Goal: Information Seeking & Learning: Learn about a topic

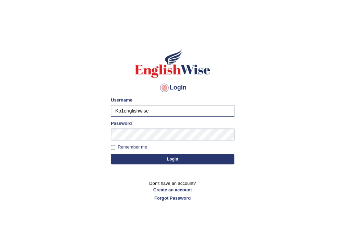
click at [161, 169] on div "Login Please fix the following errors: Username Ko1englishwise Password Remembe…" at bounding box center [172, 125] width 135 height 172
click at [158, 160] on button "Login" at bounding box center [172, 159] width 123 height 10
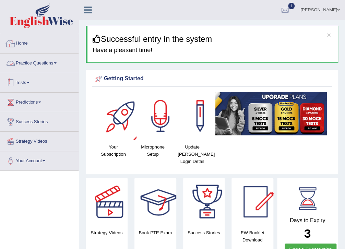
click at [32, 59] on link "Practice Questions" at bounding box center [39, 61] width 78 height 17
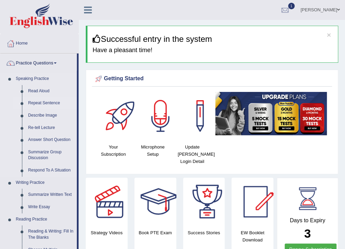
click at [54, 103] on link "Repeat Sentence" at bounding box center [51, 103] width 52 height 12
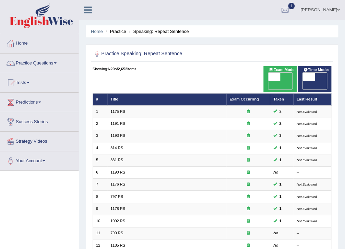
click at [302, 81] on span "OFF" at bounding box center [296, 85] width 12 height 8
checkbox input "true"
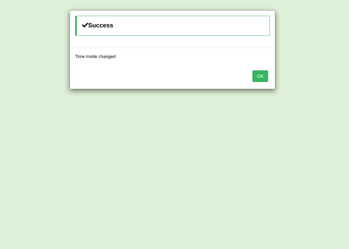
click at [265, 74] on button "OK" at bounding box center [260, 76] width 16 height 12
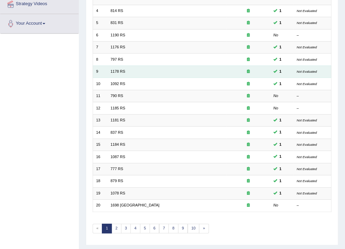
scroll to position [145, 0]
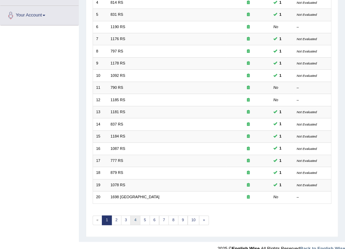
click at [136, 215] on link "4" at bounding box center [135, 220] width 10 height 10
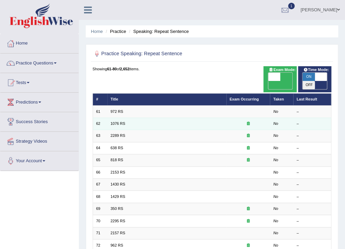
click at [216, 118] on td "1076 RS" at bounding box center [166, 124] width 119 height 12
click at [215, 118] on td "1076 RS" at bounding box center [166, 124] width 119 height 12
click at [113, 121] on link "1076 RS" at bounding box center [117, 123] width 15 height 4
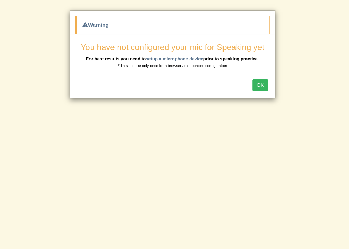
click at [258, 82] on button "OK" at bounding box center [260, 85] width 16 height 12
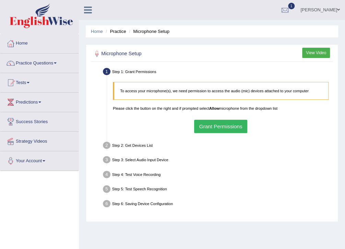
click at [217, 126] on button "Grant Permissions" at bounding box center [220, 126] width 53 height 13
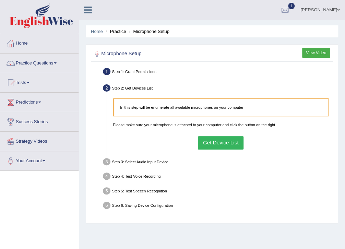
click at [224, 137] on button "Get Device List" at bounding box center [221, 142] width 46 height 13
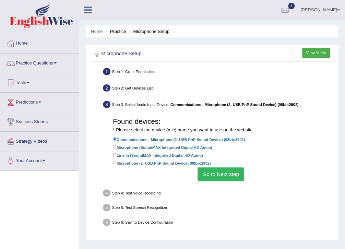
click at [221, 138] on label "Communications - Microphone (2- USB PnP Sound Device) (08bb:2902)" at bounding box center [179, 139] width 132 height 7
click at [116, 138] on input "Communications - Microphone (2- USB PnP Sound Device) (08bb:2902)" at bounding box center [115, 139] width 4 height 4
click at [225, 171] on button "Go to Next step" at bounding box center [220, 173] width 46 height 13
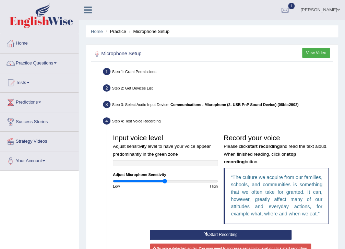
scroll to position [82, 0]
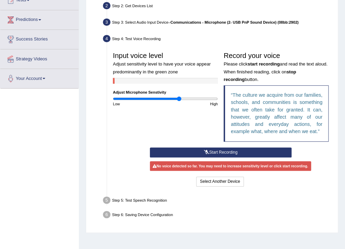
drag, startPoint x: 164, startPoint y: 99, endPoint x: 179, endPoint y: 97, distance: 14.5
click at [179, 97] on input "range" at bounding box center [165, 98] width 105 height 5
click at [220, 148] on button "Start Recording" at bounding box center [221, 152] width 142 height 10
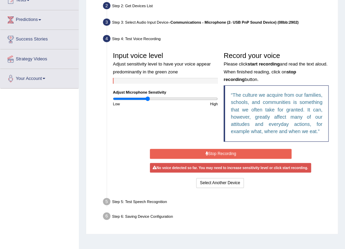
type input "0.66"
click at [147, 99] on input "range" at bounding box center [165, 98] width 105 height 5
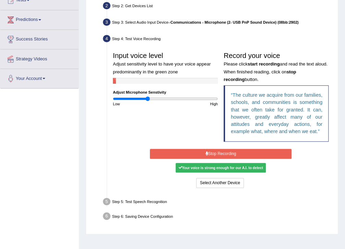
click at [248, 149] on button "Stop Recording" at bounding box center [221, 154] width 142 height 10
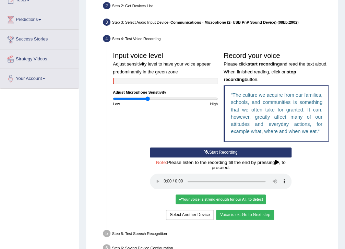
click at [226, 215] on button "Voice is ok. Go to Next step" at bounding box center [245, 215] width 58 height 10
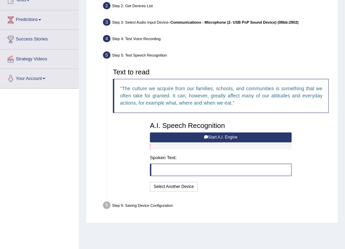
click at [210, 134] on button "Start A.I. Engine" at bounding box center [221, 137] width 142 height 10
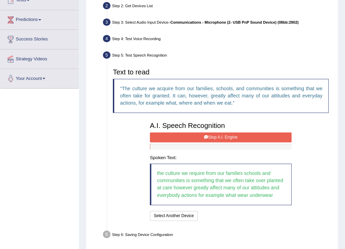
click at [247, 136] on button "Stop A.I. Engine" at bounding box center [221, 137] width 142 height 10
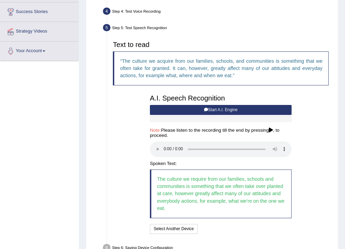
scroll to position [147, 0]
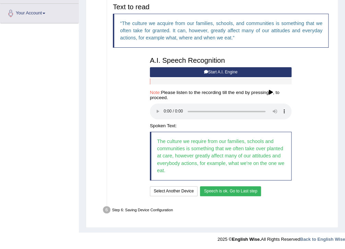
click at [218, 192] on button "Speech is ok. Go to Last step" at bounding box center [230, 191] width 61 height 10
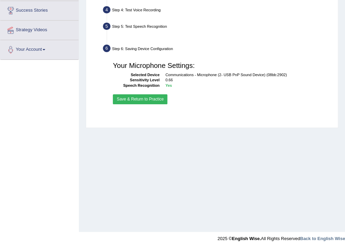
scroll to position [111, 0]
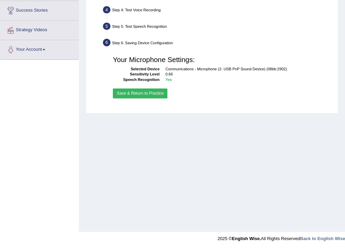
click at [144, 98] on button "Save & Return to Practice" at bounding box center [140, 93] width 54 height 10
click at [144, 96] on button "Save & Return to Practice" at bounding box center [140, 93] width 54 height 10
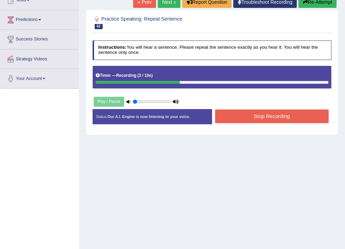
click at [267, 118] on button "Stop Recording" at bounding box center [271, 115] width 113 height 13
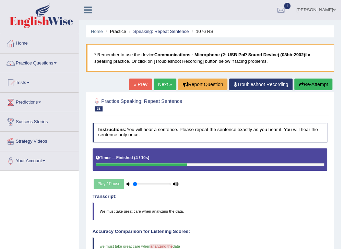
click at [162, 82] on link "Next »" at bounding box center [164, 84] width 23 height 12
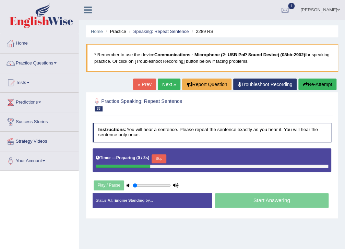
scroll to position [55, 0]
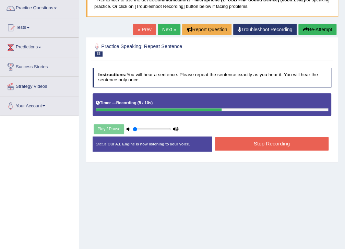
click at [317, 146] on button "Stop Recording" at bounding box center [271, 143] width 113 height 13
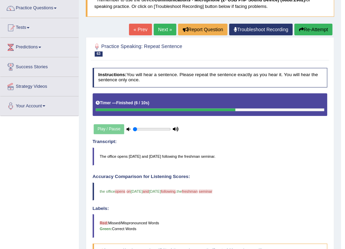
click at [159, 32] on link "Next »" at bounding box center [164, 30] width 23 height 12
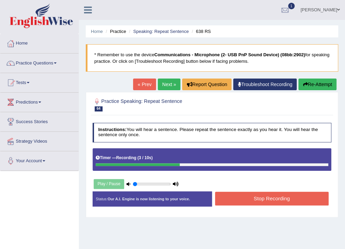
click at [314, 205] on div "Stop Recording" at bounding box center [271, 199] width 119 height 15
click at [313, 201] on button "Stop Recording" at bounding box center [271, 198] width 113 height 13
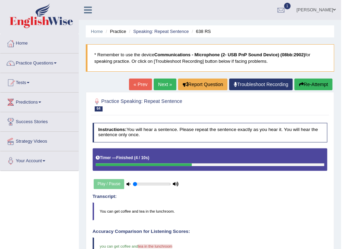
click at [160, 78] on link "Next »" at bounding box center [164, 84] width 23 height 12
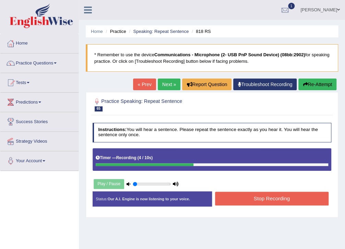
click at [277, 198] on button "Stop Recording" at bounding box center [271, 198] width 113 height 13
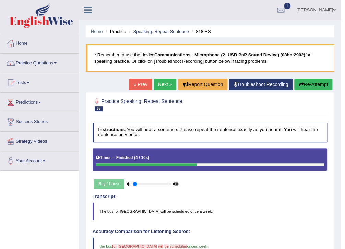
click at [171, 79] on link "Next »" at bounding box center [164, 84] width 23 height 12
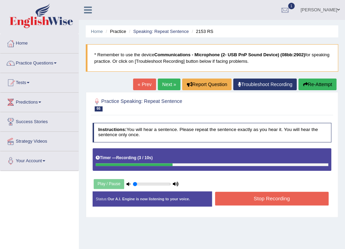
click at [299, 200] on button "Stop Recording" at bounding box center [271, 198] width 113 height 13
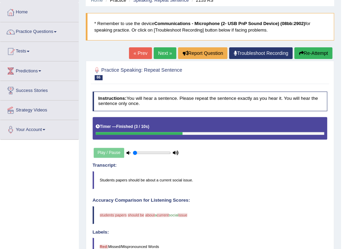
scroll to position [4, 0]
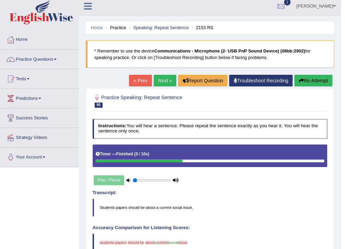
click at [163, 81] on link "Next »" at bounding box center [164, 81] width 23 height 12
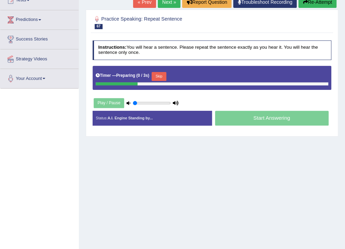
scroll to position [82, 0]
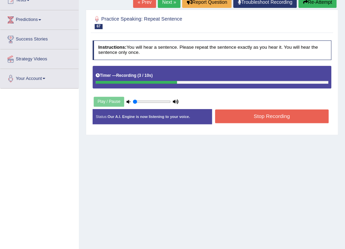
click at [235, 115] on button "Stop Recording" at bounding box center [271, 115] width 113 height 13
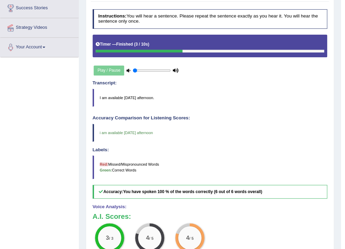
scroll to position [0, 0]
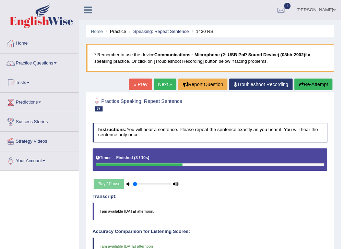
click at [162, 84] on link "Next »" at bounding box center [164, 84] width 23 height 12
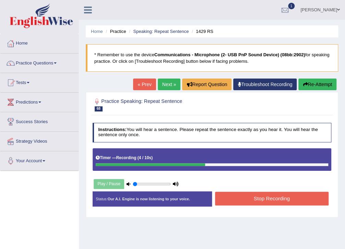
click at [249, 197] on button "Stop Recording" at bounding box center [271, 198] width 113 height 13
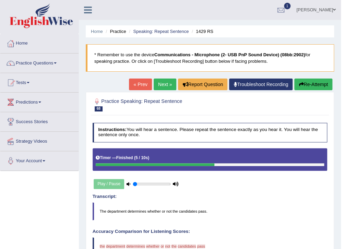
click at [163, 82] on link "Next »" at bounding box center [164, 84] width 23 height 12
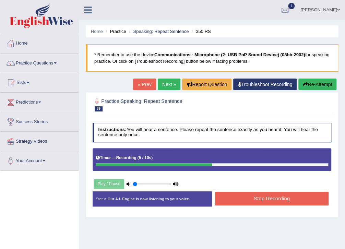
click at [248, 200] on button "Stop Recording" at bounding box center [271, 198] width 113 height 13
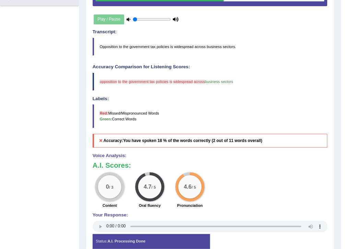
scroll to position [55, 0]
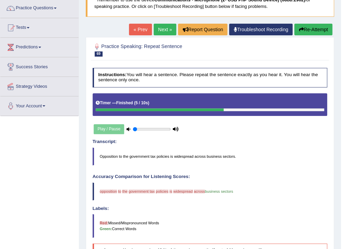
click at [273, 111] on div "Toggle navigation Home Practice Questions Speaking Practice Read Aloud Repeat S…" at bounding box center [170, 166] width 341 height 442
click at [172, 24] on link "Next »" at bounding box center [164, 30] width 23 height 12
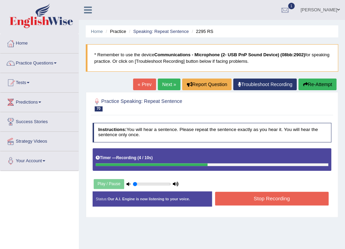
click at [262, 196] on button "Stop Recording" at bounding box center [271, 198] width 113 height 13
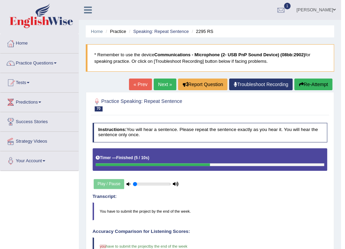
click at [159, 88] on link "Next »" at bounding box center [164, 84] width 23 height 12
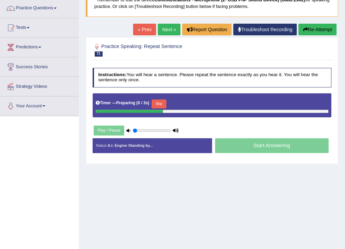
scroll to position [55, 0]
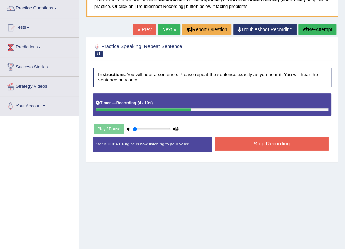
click at [237, 141] on button "Stop Recording" at bounding box center [271, 143] width 113 height 13
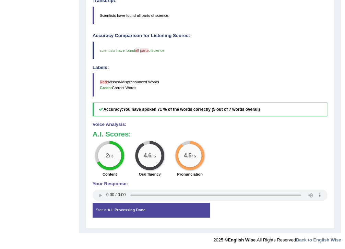
scroll to position [0, 0]
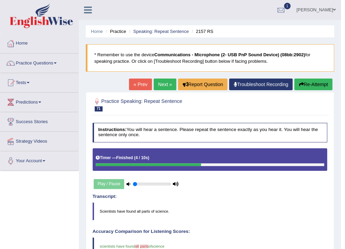
click at [167, 86] on link "Next »" at bounding box center [164, 84] width 23 height 12
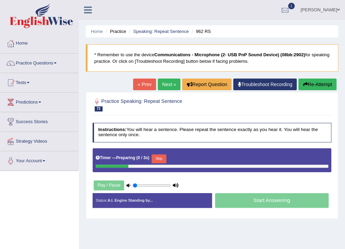
scroll to position [27, 0]
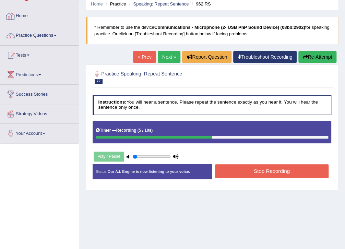
click at [259, 170] on button "Stop Recording" at bounding box center [271, 170] width 113 height 13
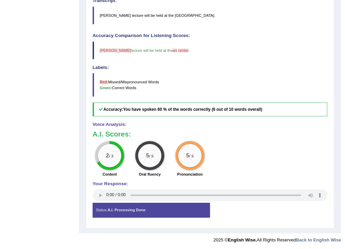
scroll to position [0, 0]
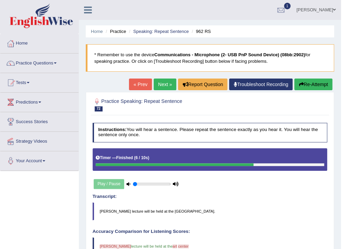
click at [162, 83] on link "Next »" at bounding box center [164, 84] width 23 height 12
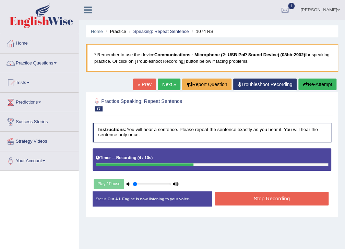
click at [296, 200] on button "Stop Recording" at bounding box center [271, 198] width 113 height 13
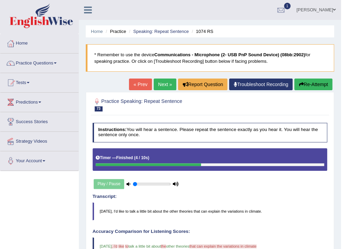
click at [154, 83] on link "Next »" at bounding box center [164, 84] width 23 height 12
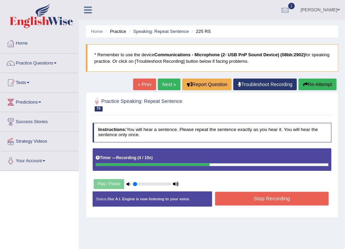
click at [286, 196] on button "Stop Recording" at bounding box center [271, 198] width 113 height 13
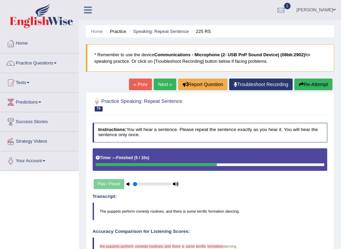
click at [156, 88] on link "Next »" at bounding box center [164, 84] width 23 height 12
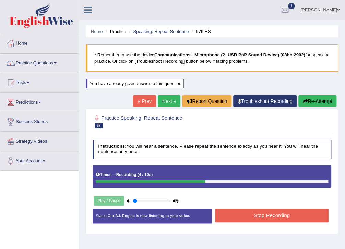
click at [280, 213] on button "Stop Recording" at bounding box center [271, 214] width 113 height 13
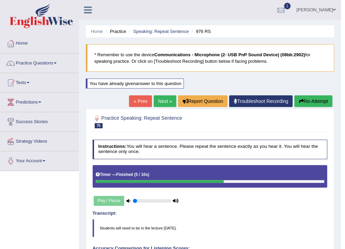
click at [170, 97] on link "Next »" at bounding box center [164, 101] width 23 height 12
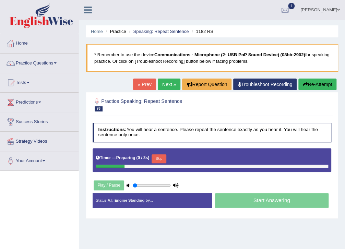
scroll to position [82, 0]
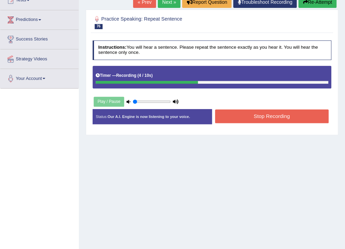
click at [321, 115] on button "Stop Recording" at bounding box center [271, 115] width 113 height 13
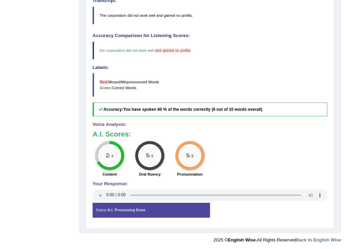
scroll to position [0, 0]
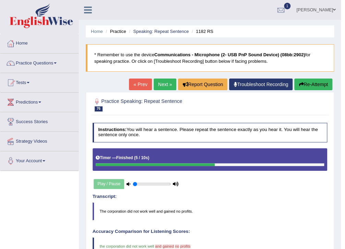
click at [161, 82] on link "Next »" at bounding box center [164, 84] width 23 height 12
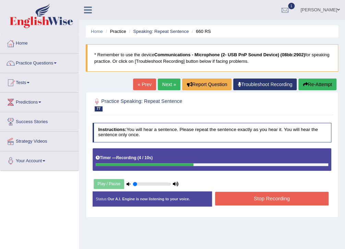
click at [243, 193] on button "Stop Recording" at bounding box center [271, 198] width 113 height 13
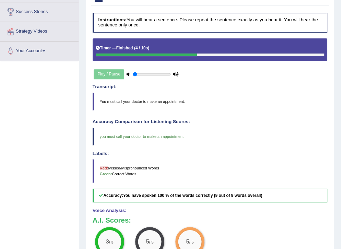
scroll to position [196, 0]
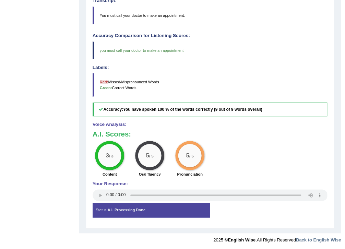
click at [183, 203] on div "Status: A.I. Processing Done" at bounding box center [151, 209] width 117 height 15
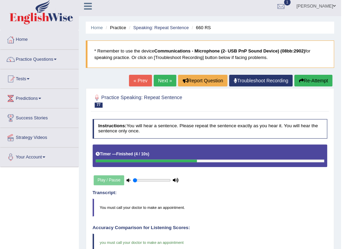
scroll to position [0, 0]
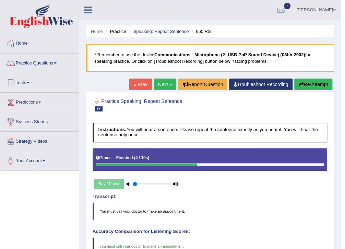
click at [161, 81] on link "Next »" at bounding box center [164, 84] width 23 height 12
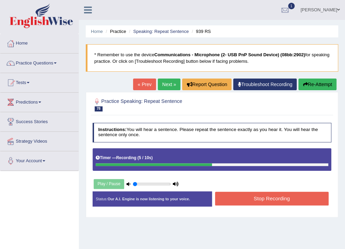
click at [278, 198] on button "Stop Recording" at bounding box center [271, 198] width 113 height 13
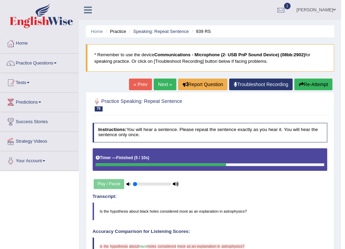
click at [169, 85] on link "Next »" at bounding box center [164, 84] width 23 height 12
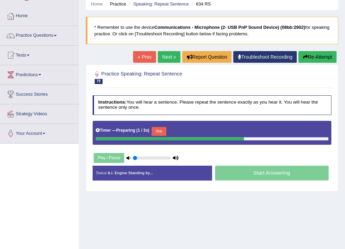
scroll to position [82, 0]
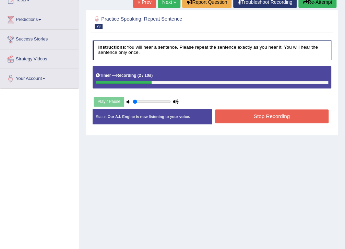
click at [261, 113] on button "Stop Recording" at bounding box center [271, 115] width 113 height 13
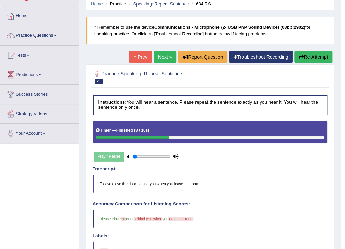
scroll to position [0, 0]
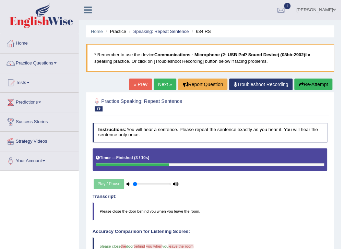
click at [153, 88] on link "Next »" at bounding box center [164, 84] width 23 height 12
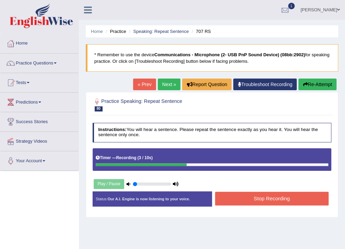
click at [240, 192] on button "Stop Recording" at bounding box center [271, 198] width 113 height 13
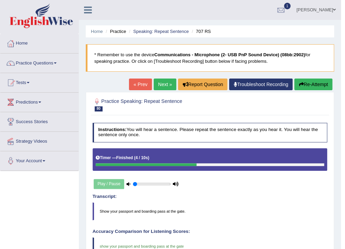
click at [158, 86] on link "Next »" at bounding box center [164, 84] width 23 height 12
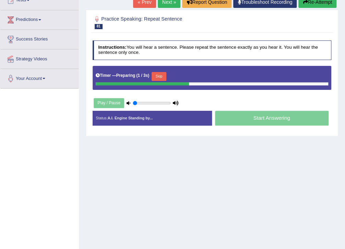
scroll to position [55, 0]
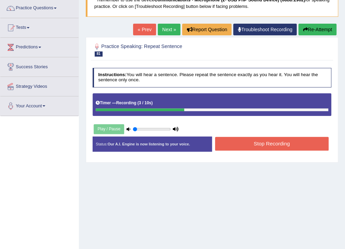
click at [247, 143] on button "Stop Recording" at bounding box center [271, 143] width 113 height 13
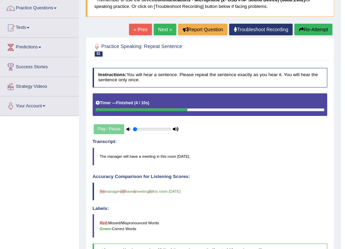
click at [160, 26] on link "Next »" at bounding box center [164, 30] width 23 height 12
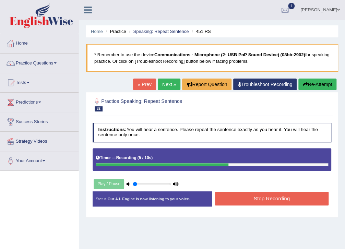
click at [275, 197] on button "Stop Recording" at bounding box center [271, 198] width 113 height 13
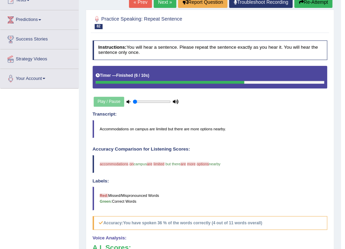
scroll to position [55, 0]
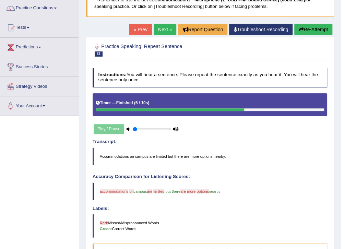
click at [163, 29] on link "Next »" at bounding box center [164, 30] width 23 height 12
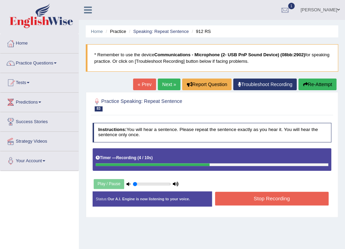
click at [236, 194] on button "Stop Recording" at bounding box center [271, 198] width 113 height 13
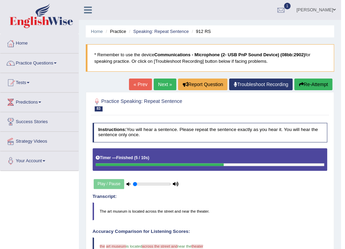
click at [164, 86] on link "Next »" at bounding box center [164, 84] width 23 height 12
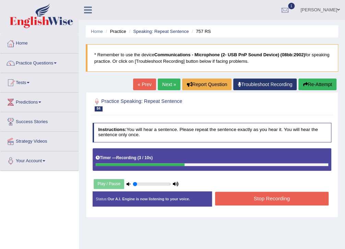
click at [305, 194] on button "Stop Recording" at bounding box center [271, 198] width 113 height 13
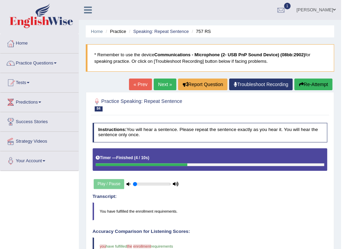
click at [165, 86] on link "Next »" at bounding box center [164, 84] width 23 height 12
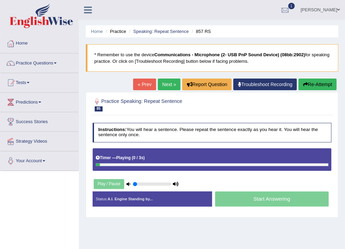
scroll to position [27, 0]
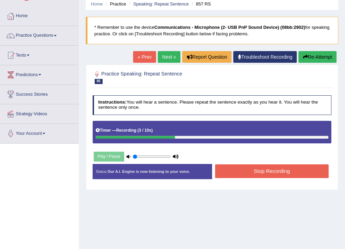
click at [271, 171] on button "Stop Recording" at bounding box center [271, 170] width 113 height 13
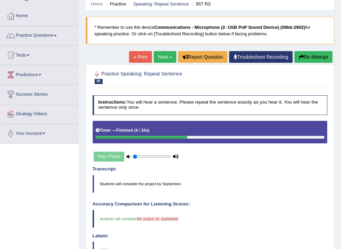
scroll to position [0, 0]
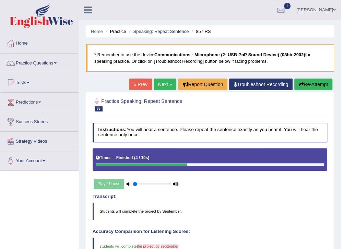
click at [171, 80] on link "Next »" at bounding box center [164, 84] width 23 height 12
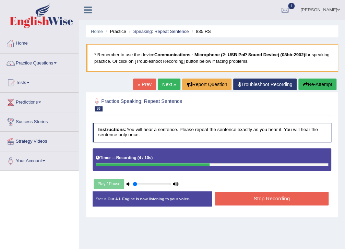
click at [284, 194] on button "Stop Recording" at bounding box center [271, 198] width 113 height 13
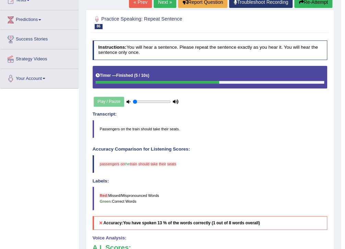
scroll to position [55, 0]
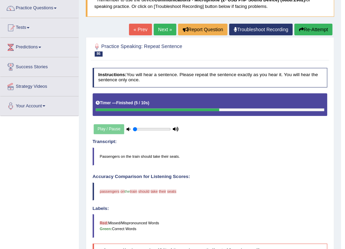
click at [161, 32] on link "Next »" at bounding box center [164, 30] width 23 height 12
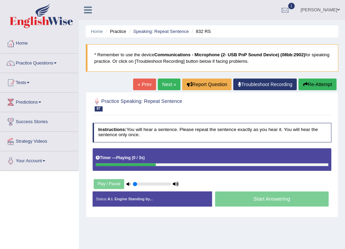
scroll to position [27, 0]
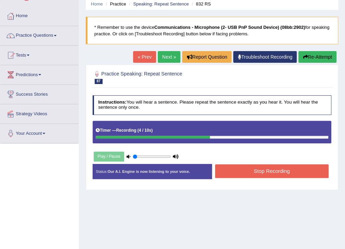
click at [275, 166] on button "Stop Recording" at bounding box center [271, 170] width 113 height 13
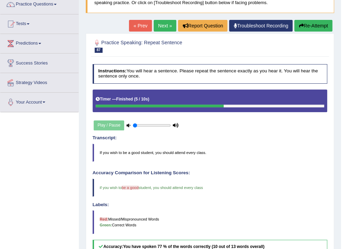
scroll to position [31, 0]
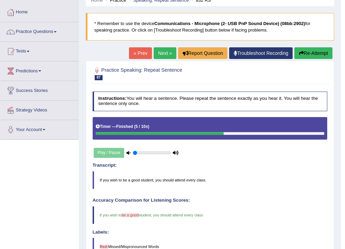
click at [166, 52] on link "Next »" at bounding box center [164, 53] width 23 height 12
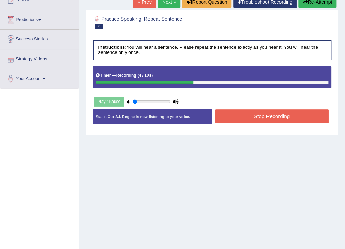
click at [307, 118] on button "Stop Recording" at bounding box center [271, 115] width 113 height 13
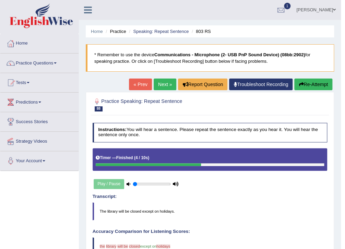
click at [165, 87] on link "Next »" at bounding box center [164, 84] width 23 height 12
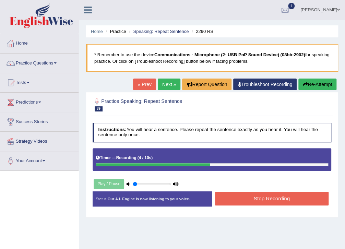
click at [319, 197] on button "Stop Recording" at bounding box center [271, 198] width 113 height 13
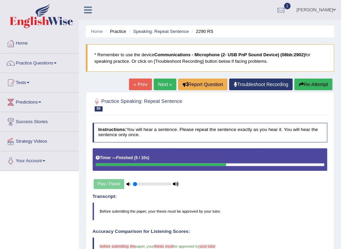
click at [166, 83] on link "Next »" at bounding box center [164, 84] width 23 height 12
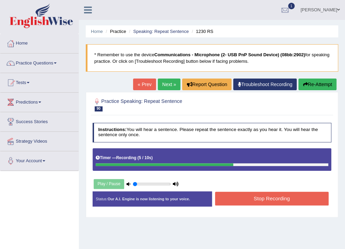
click at [282, 205] on div "Stop Recording" at bounding box center [271, 199] width 119 height 15
click at [282, 201] on button "Stop Recording" at bounding box center [271, 198] width 113 height 13
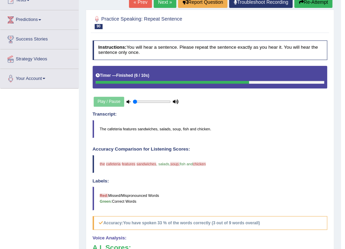
scroll to position [55, 0]
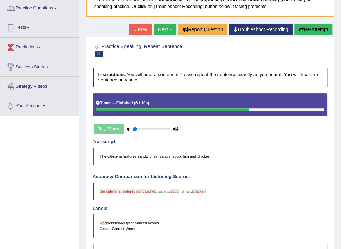
click at [167, 30] on link "Next »" at bounding box center [164, 30] width 23 height 12
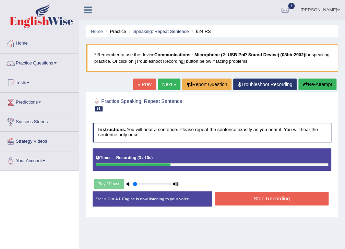
click at [244, 197] on button "Stop Recording" at bounding box center [271, 198] width 113 height 13
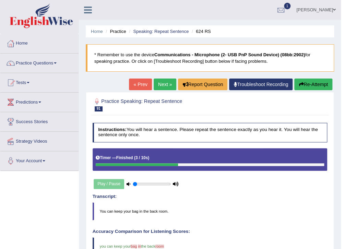
click at [160, 81] on link "Next »" at bounding box center [164, 84] width 23 height 12
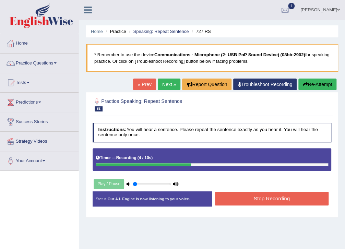
click at [257, 194] on button "Stop Recording" at bounding box center [271, 198] width 113 height 13
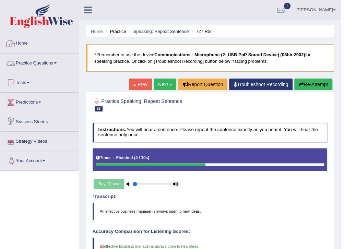
click at [30, 61] on link "Practice Questions" at bounding box center [39, 61] width 78 height 17
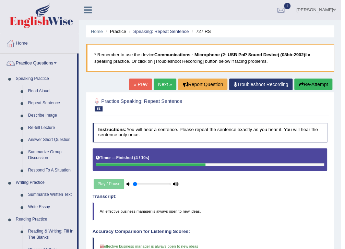
click at [165, 85] on link "Next »" at bounding box center [164, 84] width 23 height 12
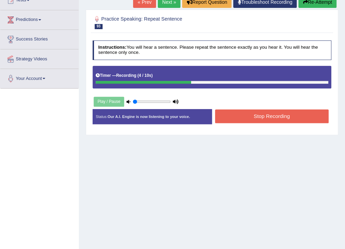
click at [247, 121] on button "Stop Recording" at bounding box center [271, 115] width 113 height 13
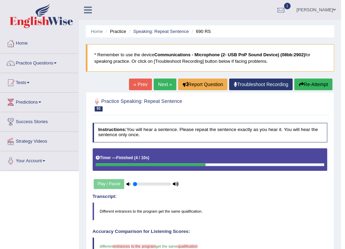
click at [25, 41] on link "Home" at bounding box center [39, 42] width 78 height 17
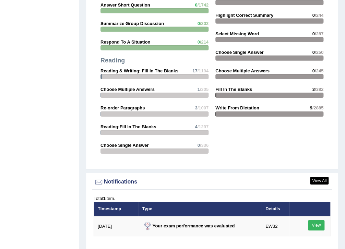
scroll to position [822, 0]
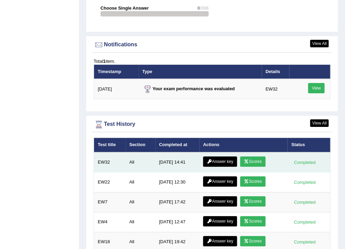
click at [221, 158] on link "Answer key" at bounding box center [220, 161] width 34 height 10
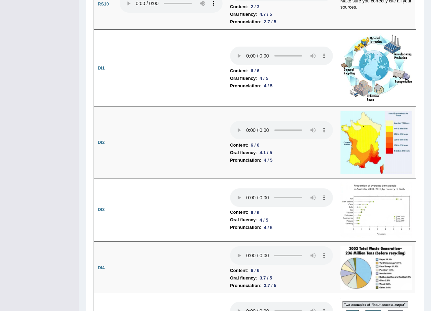
scroll to position [1220, 0]
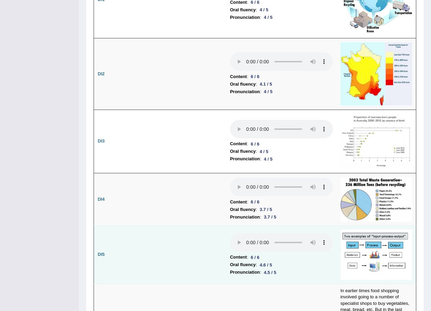
click at [201, 228] on td at bounding box center [171, 255] width 110 height 58
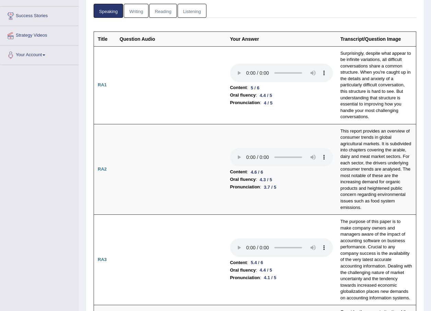
scroll to position [0, 0]
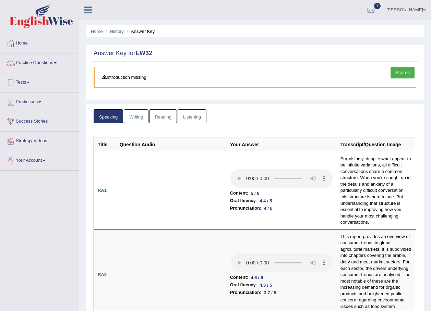
click at [186, 118] on link "Listening" at bounding box center [191, 116] width 29 height 14
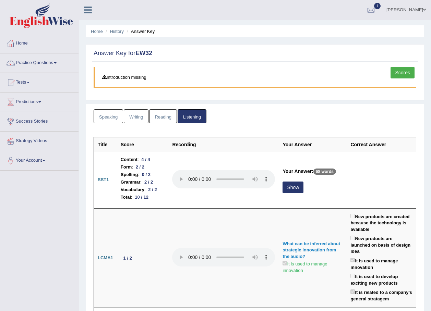
click at [166, 120] on link "Reading" at bounding box center [162, 116] width 27 height 14
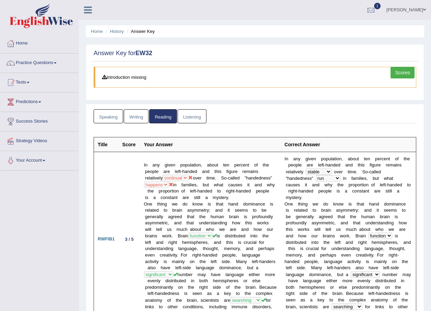
click at [133, 115] on link "Writing" at bounding box center [136, 116] width 25 height 14
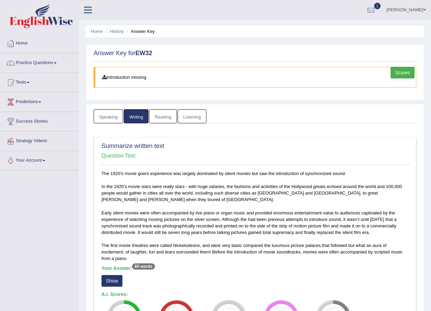
click at [344, 70] on link "Scores" at bounding box center [402, 73] width 24 height 12
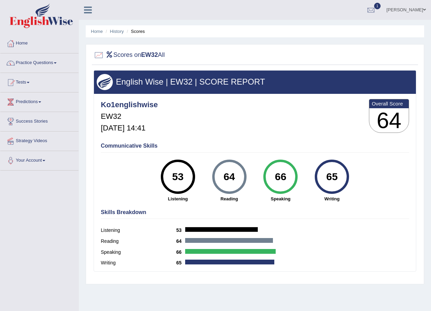
click at [25, 43] on link "Home" at bounding box center [39, 42] width 78 height 17
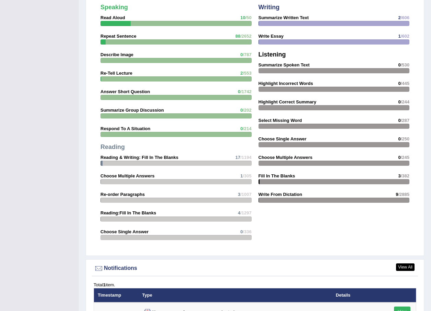
scroll to position [833, 0]
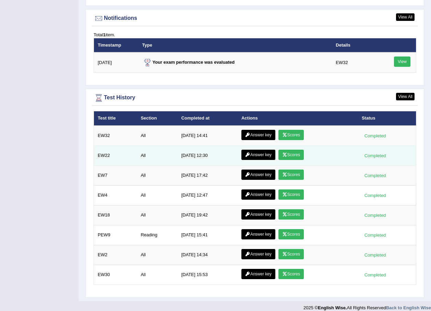
click at [286, 150] on link "Scores" at bounding box center [290, 155] width 25 height 10
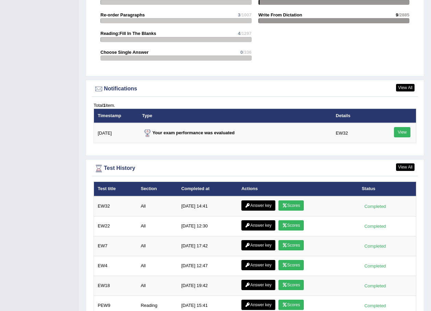
scroll to position [831, 0]
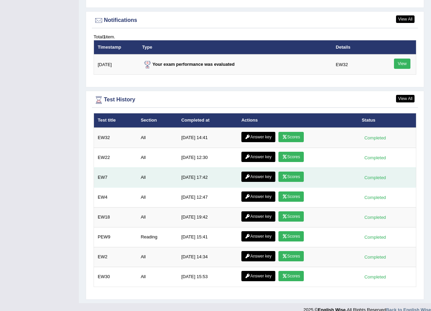
click at [294, 172] on link "Scores" at bounding box center [290, 177] width 25 height 10
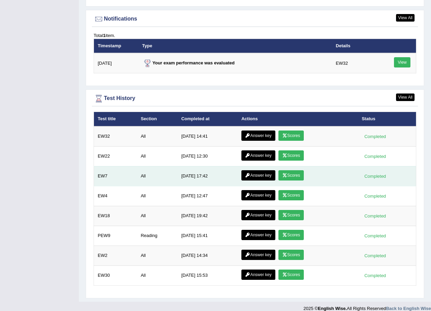
click at [245, 170] on link "Answer key" at bounding box center [258, 175] width 34 height 10
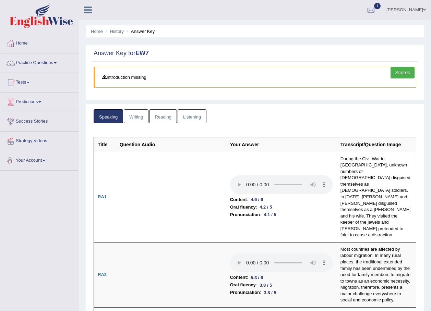
click at [187, 114] on link "Listening" at bounding box center [191, 116] width 29 height 14
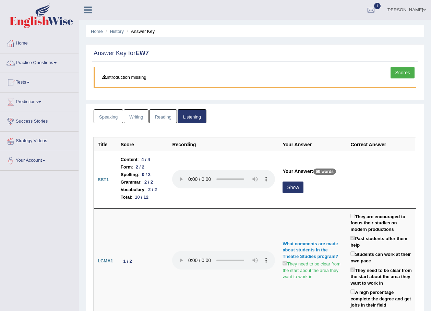
click at [171, 113] on link "Reading" at bounding box center [162, 116] width 27 height 14
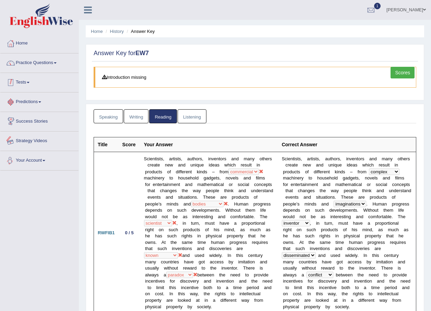
click at [45, 60] on link "Practice Questions" at bounding box center [39, 61] width 78 height 17
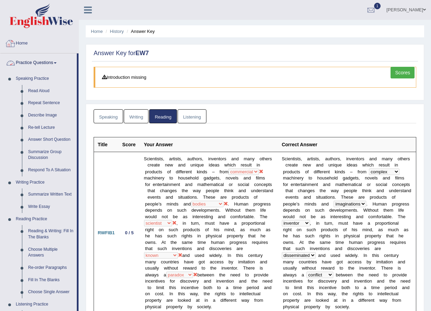
click at [33, 44] on link "Home" at bounding box center [39, 42] width 78 height 17
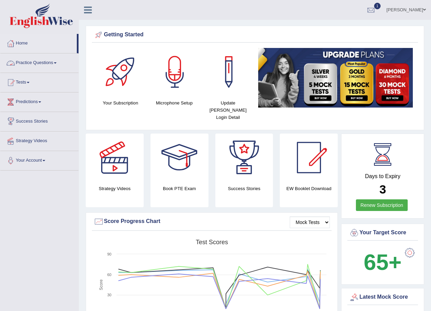
click at [38, 59] on link "Practice Questions" at bounding box center [39, 61] width 78 height 17
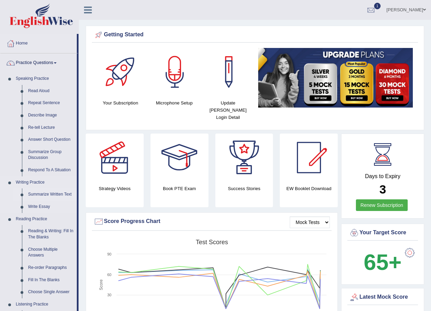
click at [54, 195] on link "Summarize Written Text" at bounding box center [51, 194] width 52 height 12
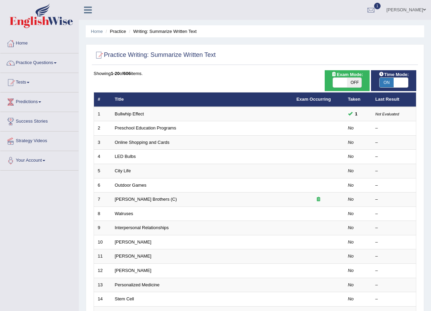
click at [385, 84] on span "ON" at bounding box center [386, 83] width 14 height 10
checkbox input "false"
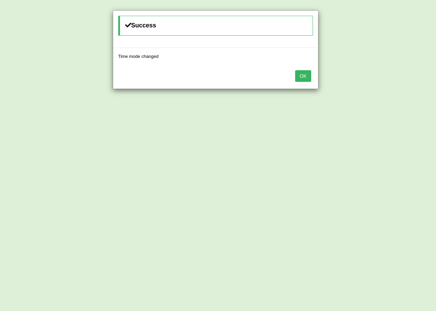
click at [306, 73] on button "OK" at bounding box center [303, 76] width 16 height 12
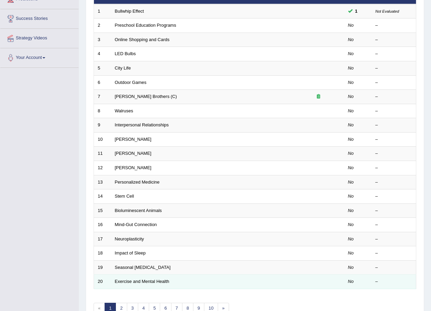
scroll to position [137, 0]
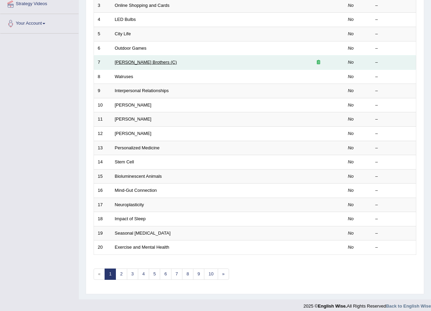
click at [134, 62] on link "Wright Brothers (C)" at bounding box center [146, 62] width 62 height 5
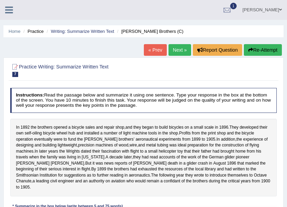
click at [185, 50] on link "Next »" at bounding box center [180, 50] width 23 height 12
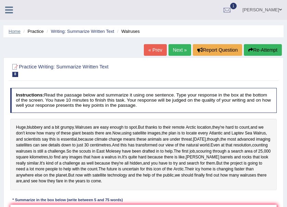
click at [10, 30] on link "Home" at bounding box center [15, 31] width 12 height 5
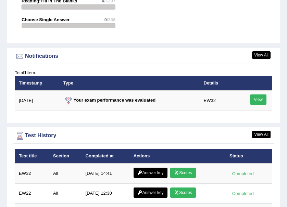
scroll to position [1094, 0]
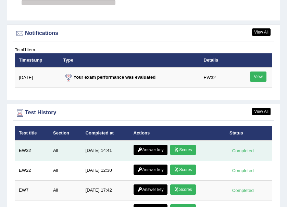
click at [194, 150] on link "Scores" at bounding box center [182, 150] width 25 height 10
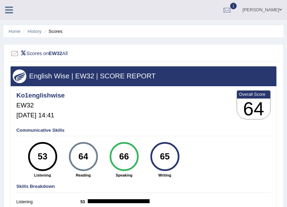
scroll to position [23, 0]
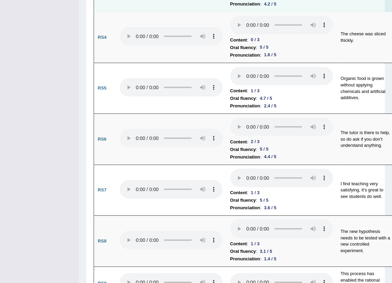
scroll to position [1028, 0]
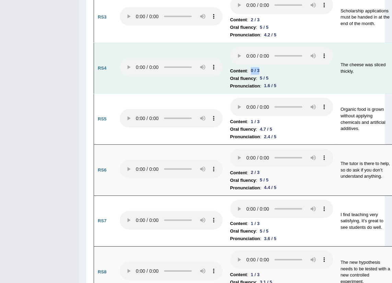
drag, startPoint x: 247, startPoint y: 140, endPoint x: 260, endPoint y: 140, distance: 13.0
click at [260, 75] on li "Content : 0 / 3" at bounding box center [281, 71] width 103 height 8
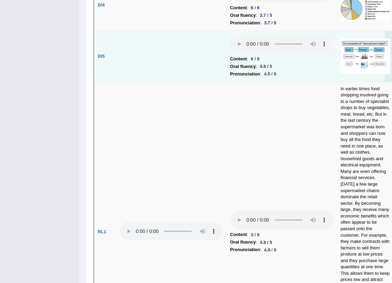
scroll to position [1744, 0]
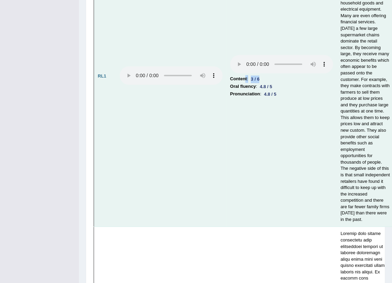
drag, startPoint x: 259, startPoint y: 159, endPoint x: 244, endPoint y: 160, distance: 15.8
click at [244, 83] on li "Content : 3 / 6" at bounding box center [281, 79] width 103 height 8
drag, startPoint x: 244, startPoint y: 160, endPoint x: 257, endPoint y: 207, distance: 48.5
click at [257, 207] on td "Content : 3 / 6 Oral fluency : 4.8 / 5 Pronunciation : 4.8 / 5" at bounding box center [281, 76] width 110 height 300
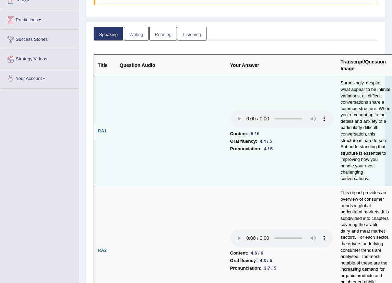
scroll to position [0, 0]
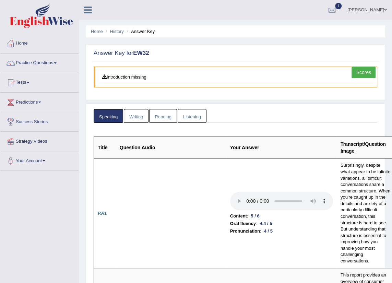
click at [189, 118] on link "Listening" at bounding box center [191, 116] width 29 height 14
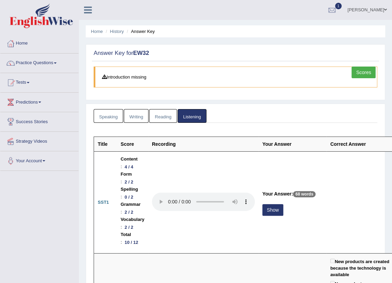
scroll to position [93, 0]
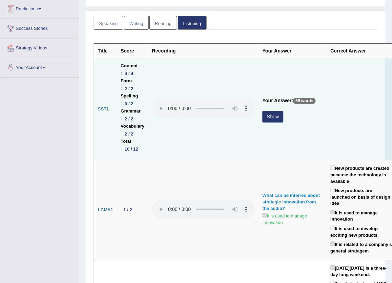
click at [271, 115] on button "Show" at bounding box center [272, 117] width 21 height 12
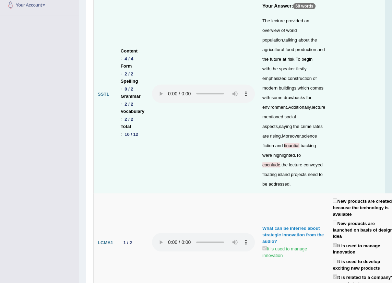
scroll to position [187, 0]
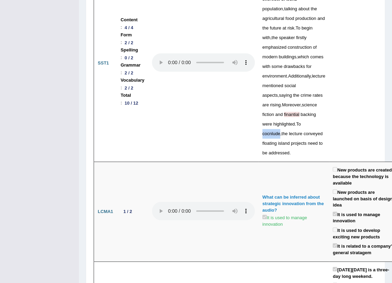
drag, startPoint x: 284, startPoint y: 142, endPoint x: 266, endPoint y: 141, distance: 18.5
click at [266, 141] on div "The lecture provided an overview of world population , talking about the agricu…" at bounding box center [293, 71] width 63 height 173
click at [286, 158] on div "The lecture provided an overview of world population , talking about the agricu…" at bounding box center [293, 71] width 63 height 173
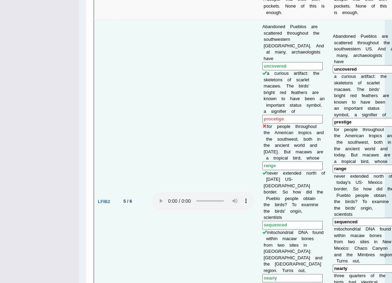
scroll to position [747, 0]
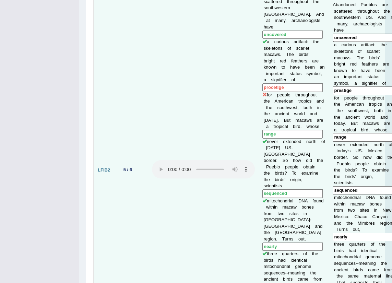
drag, startPoint x: 339, startPoint y: 133, endPoint x: 323, endPoint y: 135, distance: 15.9
click at [287, 95] on input "prestige" at bounding box center [362, 90] width 60 height 9
click at [270, 164] on td "Abandoned Pueblos are scattered throughout the southwestern US. And at many, ar…" at bounding box center [293, 170] width 70 height 364
drag, startPoint x: 270, startPoint y: 164, endPoint x: 331, endPoint y: 155, distance: 61.3
click at [287, 107] on b "d" at bounding box center [392, 103] width 2 height 5
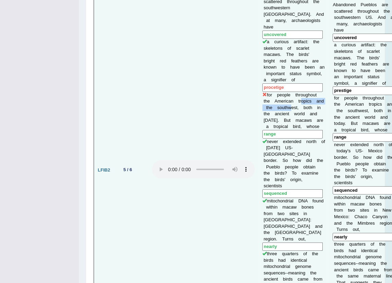
drag, startPoint x: 331, startPoint y: 155, endPoint x: 284, endPoint y: 154, distance: 46.6
click at [284, 154] on td "Abandoned Pueblos are scattered throughout the southwestern US. And at many, ar…" at bounding box center [293, 170] width 70 height 364
drag, startPoint x: 284, startPoint y: 154, endPoint x: 349, endPoint y: 156, distance: 65.1
click at [287, 156] on td "A b a n d o n e d P u e b l o s a r e s c a t t e r e d t h r o u g h o u t t h…" at bounding box center [363, 170] width 69 height 364
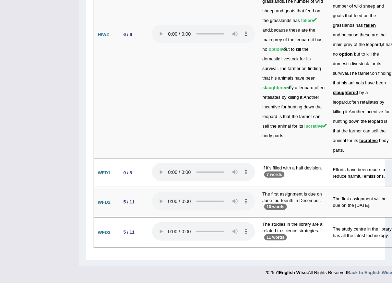
scroll to position [2220, 0]
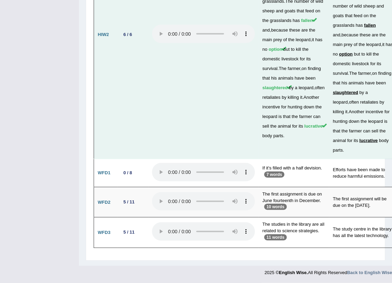
click at [180, 159] on td at bounding box center [203, 35] width 110 height 248
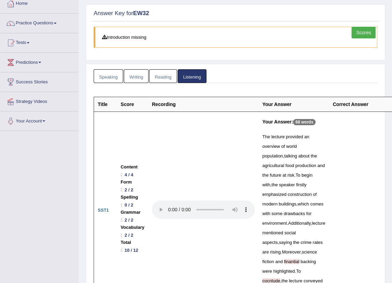
scroll to position [0, 0]
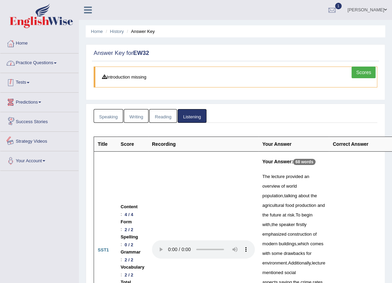
click at [42, 66] on link "Practice Questions" at bounding box center [39, 61] width 78 height 17
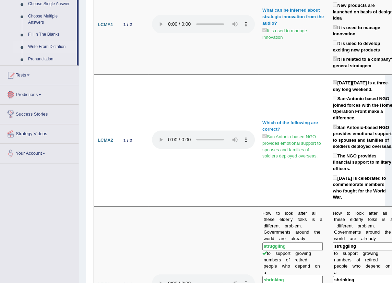
scroll to position [343, 0]
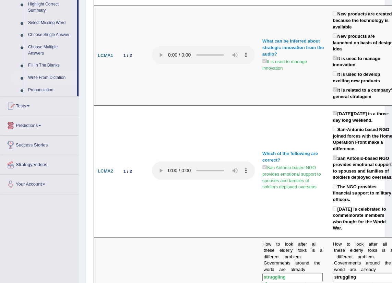
click at [45, 77] on link "Write From Dictation" at bounding box center [51, 78] width 52 height 12
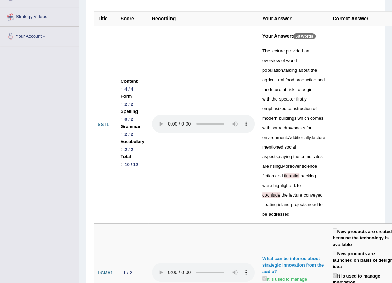
scroll to position [122, 0]
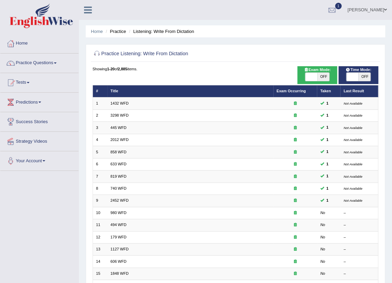
scroll to position [93, 0]
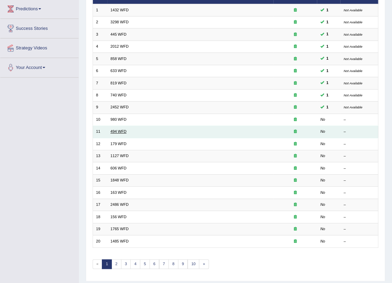
click at [114, 131] on link "494 WFD" at bounding box center [118, 131] width 16 height 4
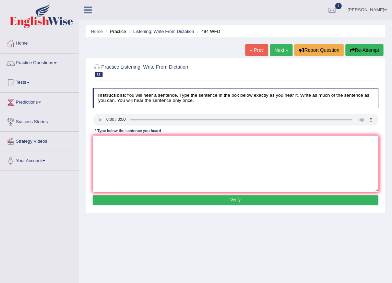
click at [278, 47] on link "Next »" at bounding box center [281, 50] width 23 height 12
click at [134, 155] on textarea at bounding box center [236, 163] width 286 height 57
type textarea "Lectures are the oldest and most formal teaching methods at the university and …"
click at [144, 200] on button "Verify" at bounding box center [236, 200] width 286 height 10
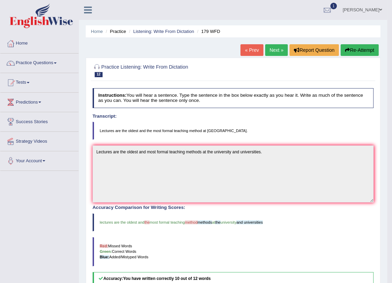
scroll to position [31, 0]
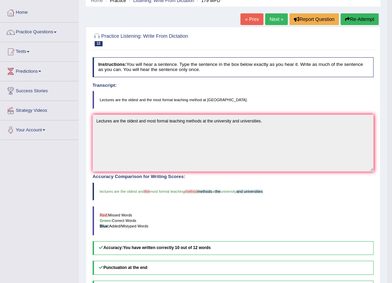
drag, startPoint x: 202, startPoint y: 98, endPoint x: 219, endPoint y: 98, distance: 17.1
click at [194, 101] on blockquote "Lectures are the oldest and the most formal teaching method at university." at bounding box center [233, 100] width 281 height 18
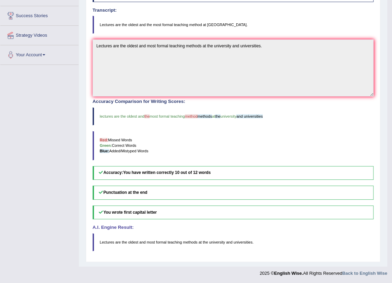
scroll to position [0, 0]
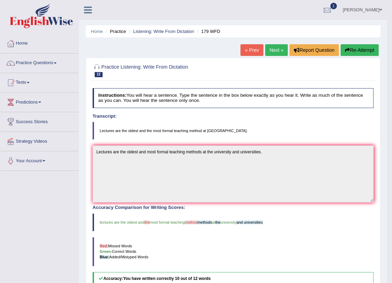
click at [273, 51] on link "Next »" at bounding box center [276, 50] width 23 height 12
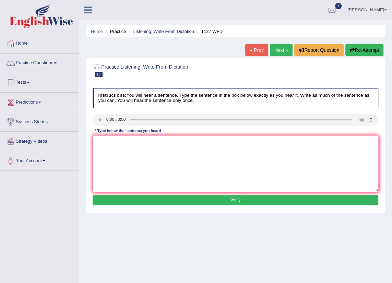
scroll to position [62, 0]
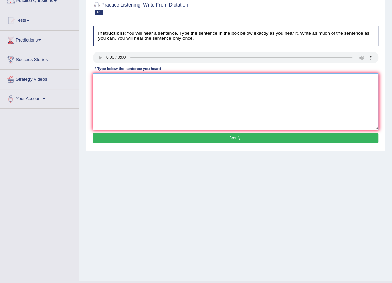
click at [142, 91] on textarea at bounding box center [236, 101] width 286 height 57
type textarea "A university degree is a requirement to enter many professions."
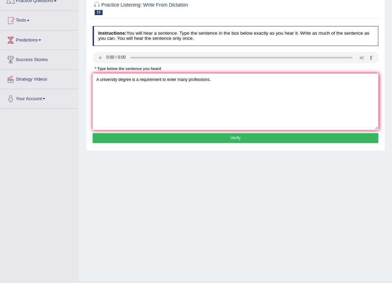
click at [173, 136] on button "Verify" at bounding box center [236, 138] width 286 height 10
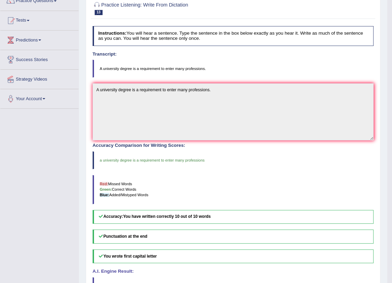
drag, startPoint x: 210, startPoint y: 68, endPoint x: 177, endPoint y: 70, distance: 33.6
click at [177, 70] on blockquote "A university degree is a requirement to enter many professions." at bounding box center [233, 69] width 281 height 18
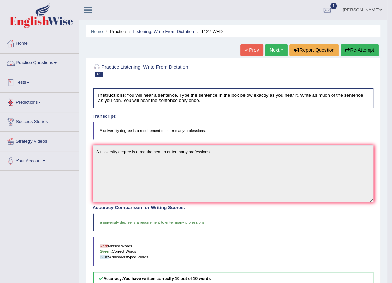
click at [60, 65] on link "Practice Questions" at bounding box center [39, 61] width 78 height 17
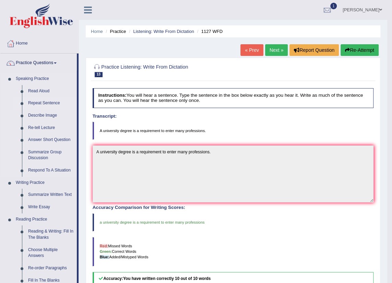
click at [48, 104] on link "Repeat Sentence" at bounding box center [51, 103] width 52 height 12
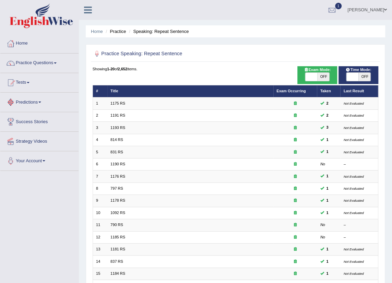
scroll to position [114, 0]
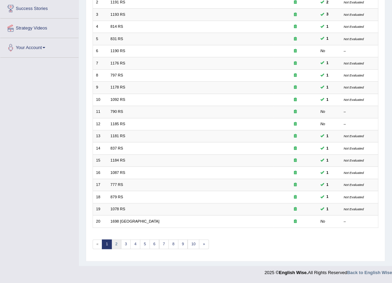
click at [115, 243] on link "2" at bounding box center [116, 244] width 10 height 10
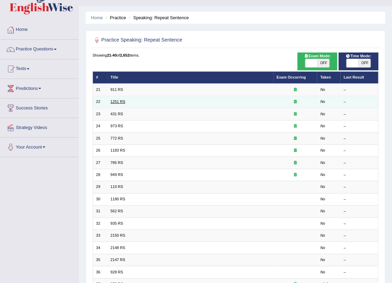
scroll to position [14, 0]
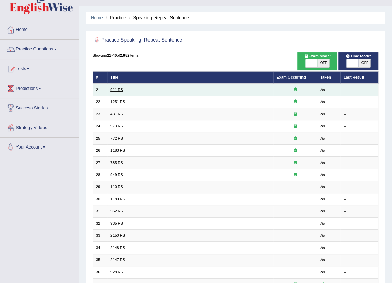
click at [116, 87] on link "911 RS" at bounding box center [116, 89] width 13 height 4
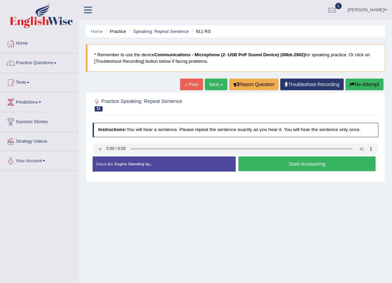
click at [315, 166] on button "Start Answering" at bounding box center [306, 163] width 137 height 15
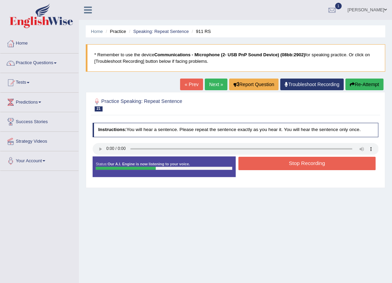
click at [318, 162] on button "Stop Recording" at bounding box center [306, 163] width 137 height 13
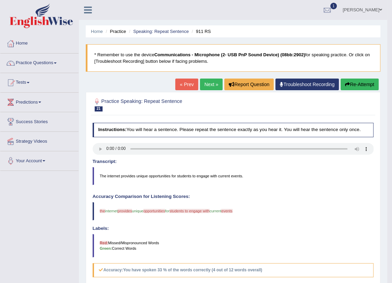
click at [210, 85] on link "Next »" at bounding box center [211, 84] width 23 height 12
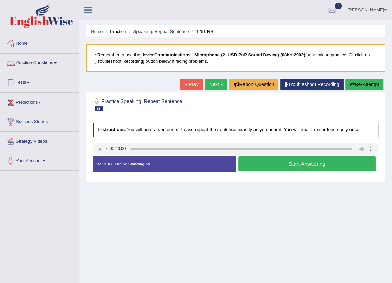
click at [283, 165] on button "Start Answering" at bounding box center [306, 163] width 137 height 15
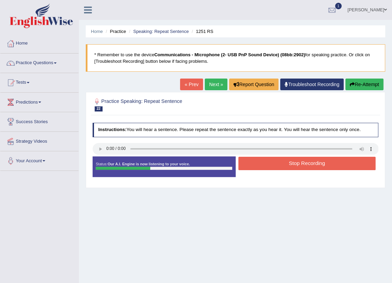
click at [281, 160] on button "Stop Recording" at bounding box center [306, 163] width 137 height 13
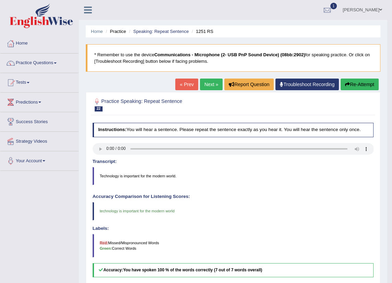
click at [206, 85] on link "Next »" at bounding box center [211, 84] width 23 height 12
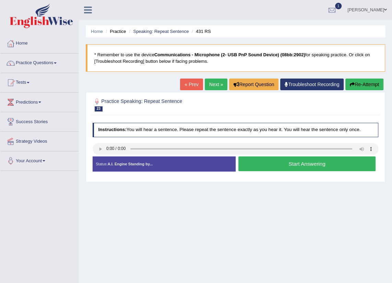
click at [322, 162] on button "Start Answering" at bounding box center [306, 163] width 137 height 15
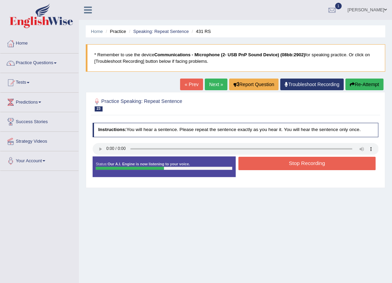
click at [361, 85] on button "Re-Attempt" at bounding box center [364, 84] width 38 height 12
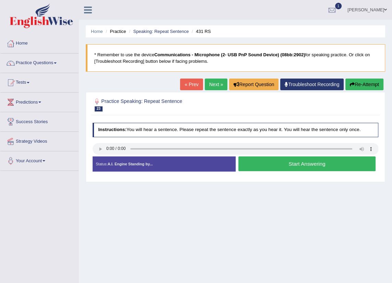
click at [291, 163] on button "Start Answering" at bounding box center [306, 163] width 137 height 15
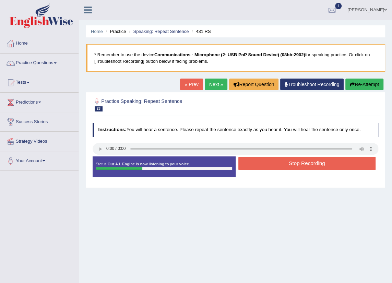
click at [287, 165] on button "Stop Recording" at bounding box center [306, 163] width 137 height 13
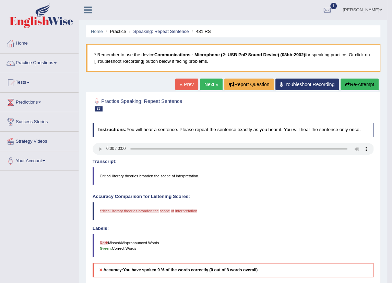
click at [211, 82] on link "Next »" at bounding box center [211, 84] width 23 height 12
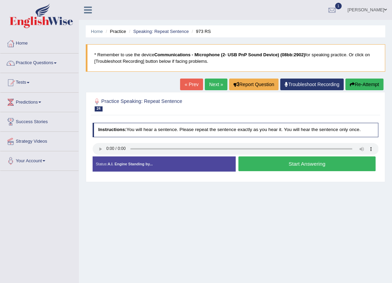
click at [206, 84] on link "Next »" at bounding box center [216, 84] width 23 height 12
click at [19, 41] on link "Home" at bounding box center [39, 42] width 78 height 17
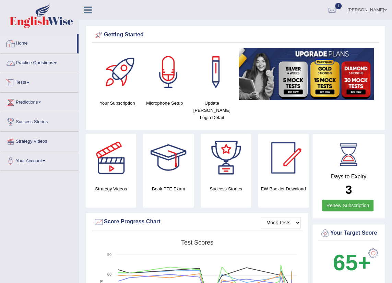
click at [42, 61] on link "Practice Questions" at bounding box center [39, 61] width 78 height 17
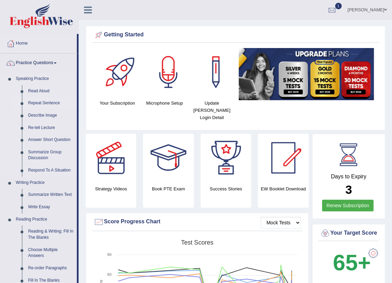
click at [45, 102] on link "Repeat Sentence" at bounding box center [51, 103] width 52 height 12
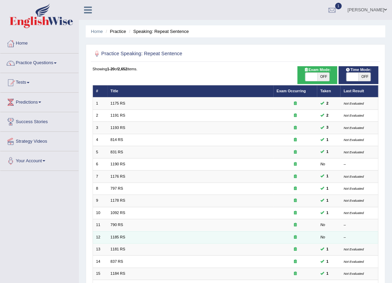
scroll to position [114, 0]
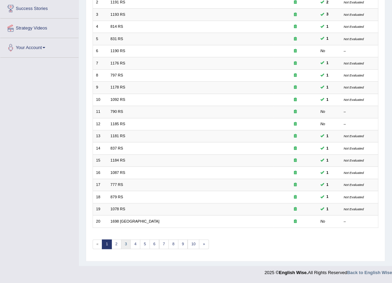
click at [121, 244] on link "3" at bounding box center [126, 244] width 10 height 10
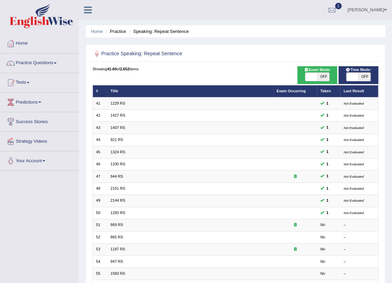
scroll to position [113, 0]
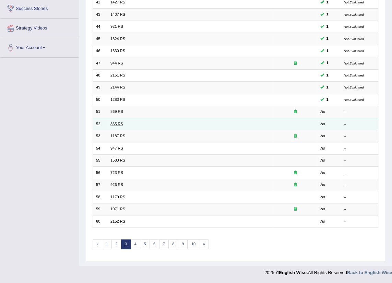
click at [114, 125] on link "865 RS" at bounding box center [116, 124] width 13 height 4
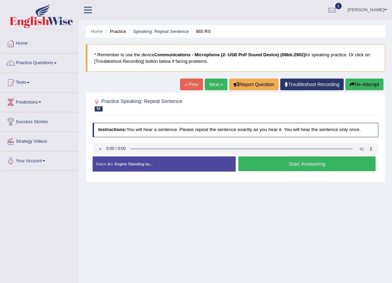
click at [215, 82] on link "Next »" at bounding box center [216, 84] width 23 height 12
click at [275, 163] on button "Start Answering" at bounding box center [306, 163] width 137 height 15
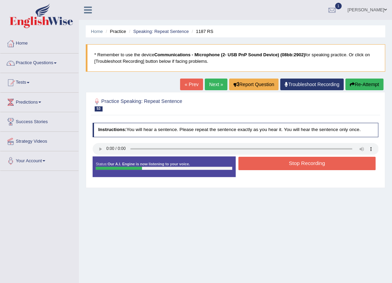
click at [274, 164] on button "Stop Recording" at bounding box center [306, 163] width 137 height 13
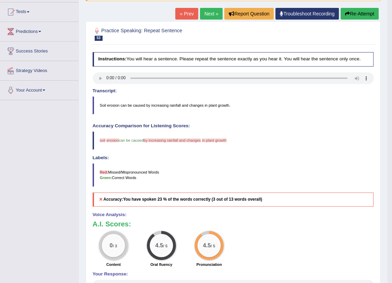
scroll to position [39, 0]
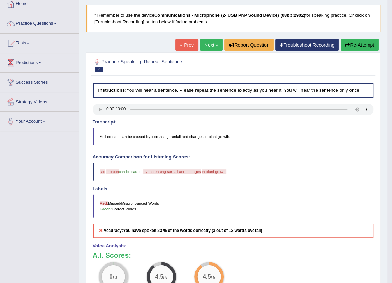
click at [209, 47] on link "Next »" at bounding box center [211, 45] width 23 height 12
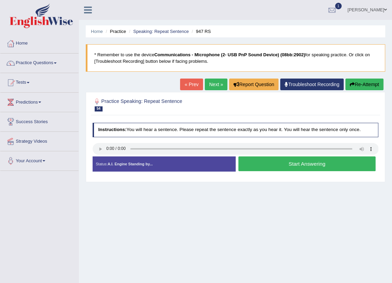
click at [210, 81] on link "Next »" at bounding box center [216, 84] width 23 height 12
click at [252, 161] on button "Start Answering" at bounding box center [306, 163] width 137 height 15
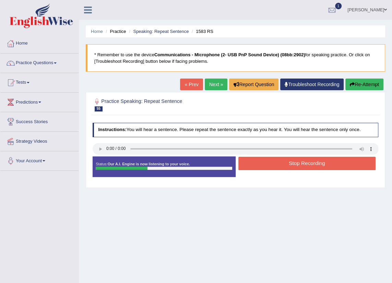
click at [270, 162] on button "Stop Recording" at bounding box center [306, 163] width 137 height 13
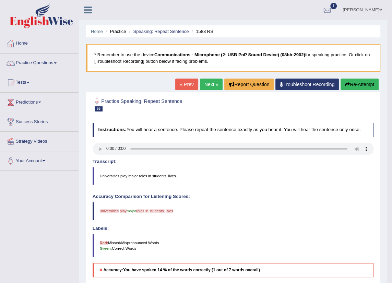
click at [208, 81] on link "Next »" at bounding box center [211, 84] width 23 height 12
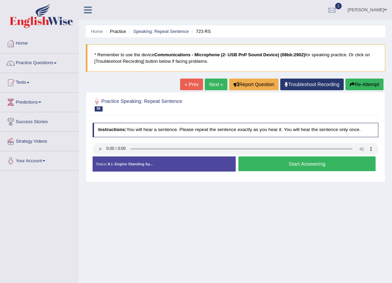
click at [287, 164] on button "Start Answering" at bounding box center [306, 163] width 137 height 15
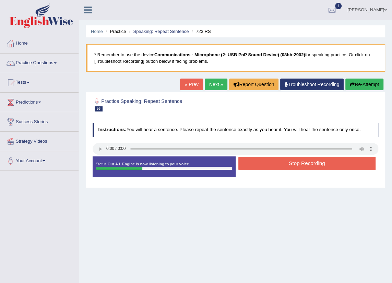
click at [327, 162] on button "Stop Recording" at bounding box center [306, 163] width 137 height 13
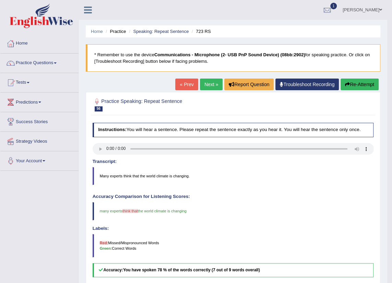
click at [204, 83] on link "Next »" at bounding box center [211, 84] width 23 height 12
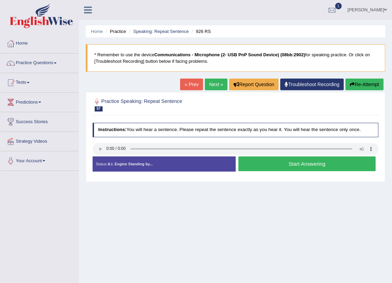
click at [315, 161] on button "Start Answering" at bounding box center [306, 163] width 137 height 15
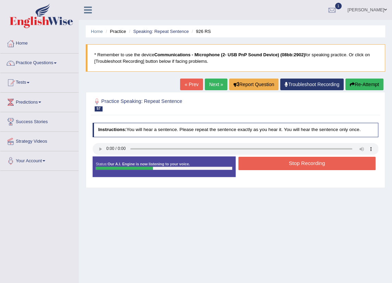
click at [286, 165] on button "Stop Recording" at bounding box center [306, 163] width 137 height 13
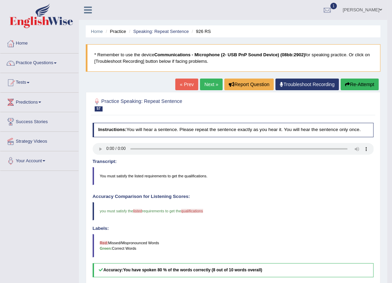
click at [210, 82] on link "Next »" at bounding box center [211, 84] width 23 height 12
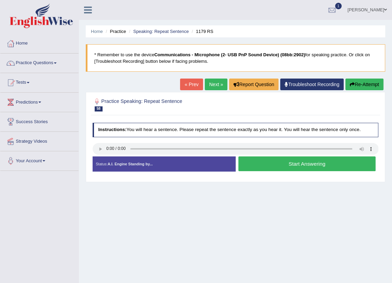
click at [305, 164] on button "Start Answering" at bounding box center [306, 163] width 137 height 15
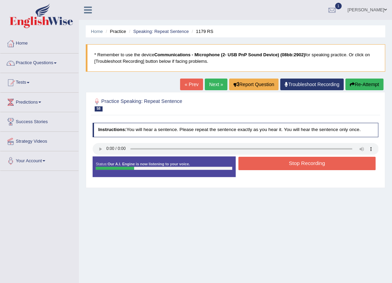
click at [305, 164] on button "Stop Recording" at bounding box center [306, 163] width 137 height 13
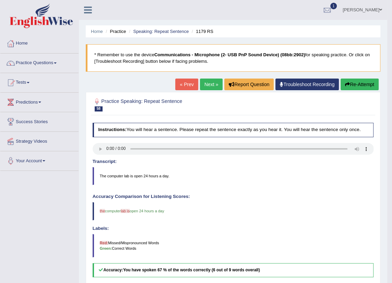
click at [210, 84] on link "Next »" at bounding box center [211, 84] width 23 height 12
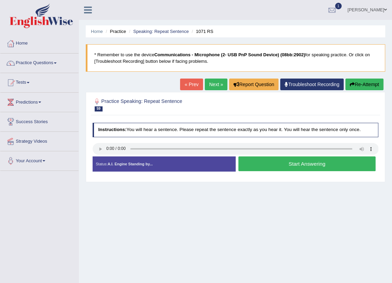
click at [321, 160] on button "Start Answering" at bounding box center [306, 163] width 137 height 15
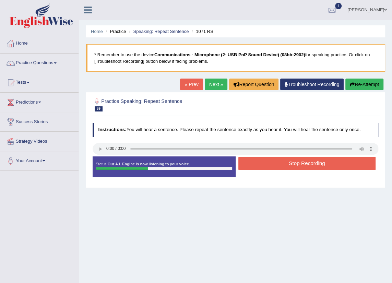
click at [310, 169] on button "Stop Recording" at bounding box center [306, 163] width 137 height 13
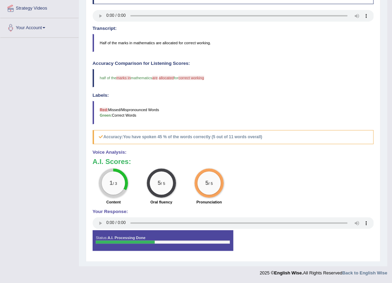
scroll to position [39, 0]
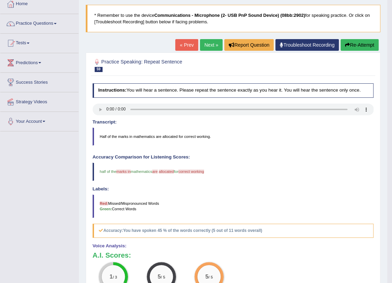
click at [209, 41] on link "Next »" at bounding box center [211, 45] width 23 height 12
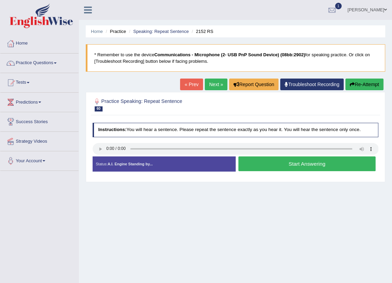
click at [307, 162] on button "Start Answering" at bounding box center [306, 163] width 137 height 15
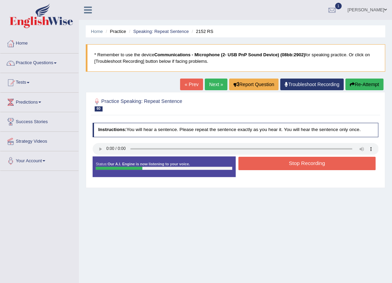
click at [306, 161] on button "Stop Recording" at bounding box center [306, 163] width 137 height 13
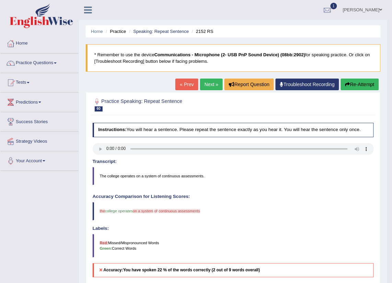
click at [211, 84] on link "Next »" at bounding box center [211, 84] width 23 height 12
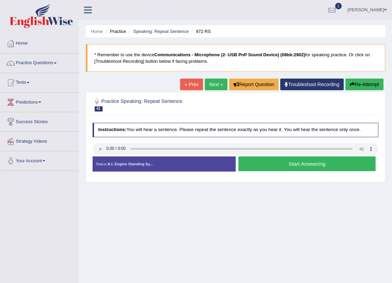
click at [295, 165] on button "Start Answering" at bounding box center [306, 163] width 137 height 15
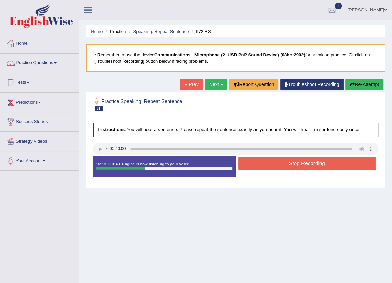
click at [301, 165] on button "Stop Recording" at bounding box center [306, 163] width 137 height 13
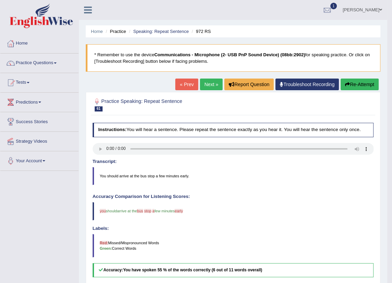
click at [213, 83] on link "Next »" at bounding box center [211, 84] width 23 height 12
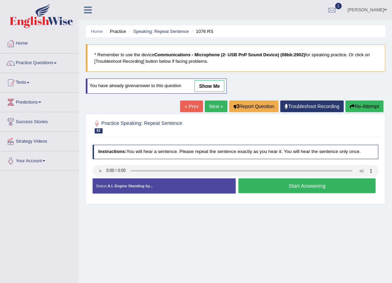
click at [286, 183] on button "Start Answering" at bounding box center [306, 185] width 137 height 15
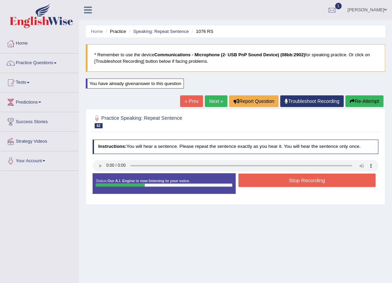
click at [287, 182] on button "Stop Recording" at bounding box center [306, 179] width 137 height 13
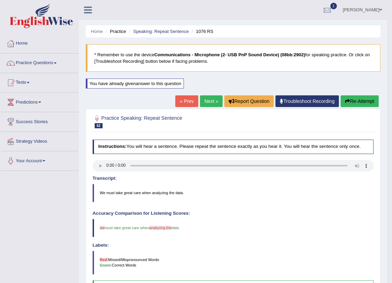
drag, startPoint x: 205, startPoint y: 100, endPoint x: 213, endPoint y: 106, distance: 10.4
click at [205, 101] on link "Next »" at bounding box center [211, 101] width 23 height 12
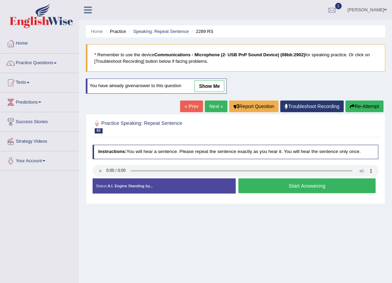
click at [322, 188] on button "Start Answering" at bounding box center [306, 185] width 137 height 15
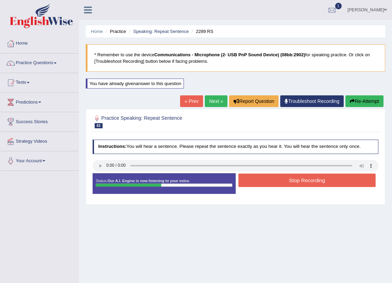
click at [298, 182] on button "Stop Recording" at bounding box center [306, 179] width 137 height 13
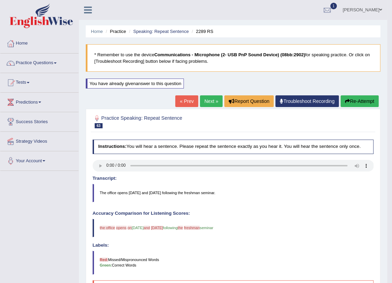
click at [210, 102] on link "Next »" at bounding box center [211, 101] width 23 height 12
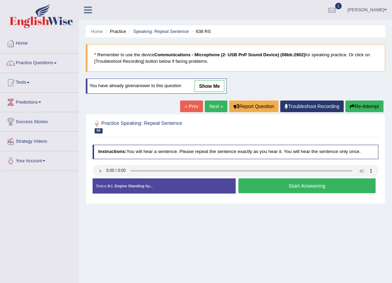
click at [303, 182] on button "Start Answering" at bounding box center [306, 185] width 137 height 15
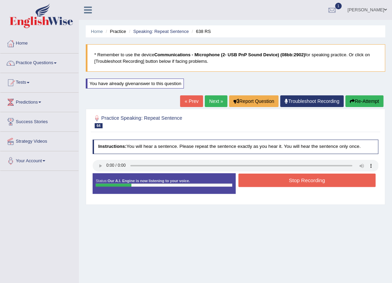
click at [303, 182] on button "Stop Recording" at bounding box center [306, 179] width 137 height 13
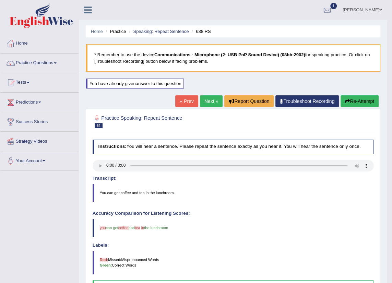
click at [208, 103] on link "Next »" at bounding box center [211, 101] width 23 height 12
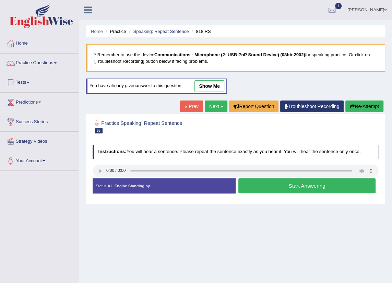
click at [209, 101] on link "Next »" at bounding box center [216, 106] width 23 height 12
click at [261, 185] on button "Start Answering" at bounding box center [306, 185] width 137 height 15
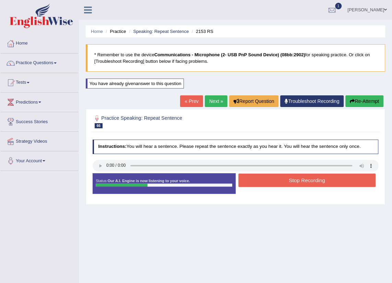
click at [258, 182] on button "Stop Recording" at bounding box center [306, 179] width 137 height 13
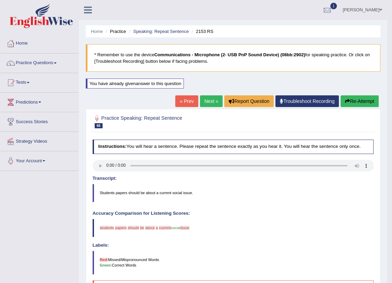
click at [211, 95] on link "Next »" at bounding box center [211, 101] width 23 height 12
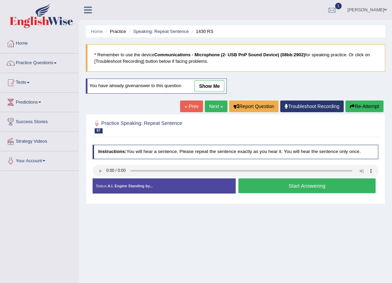
click at [279, 186] on button "Start Answering" at bounding box center [306, 185] width 137 height 15
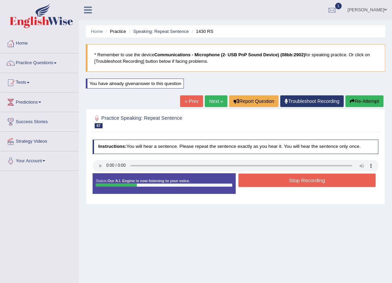
click at [319, 174] on button "Stop Recording" at bounding box center [306, 179] width 137 height 13
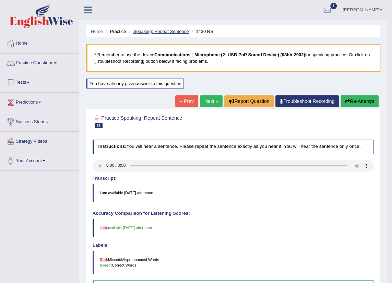
click at [168, 30] on link "Speaking: Repeat Sentence" at bounding box center [161, 31] width 56 height 5
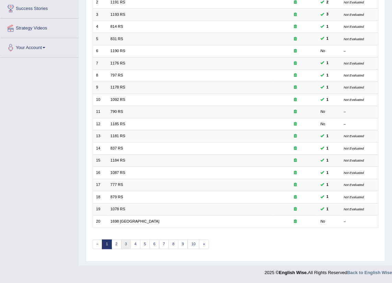
click at [125, 244] on link "3" at bounding box center [126, 244] width 10 height 10
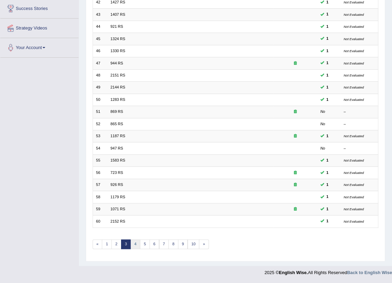
click at [135, 247] on link "4" at bounding box center [135, 244] width 10 height 10
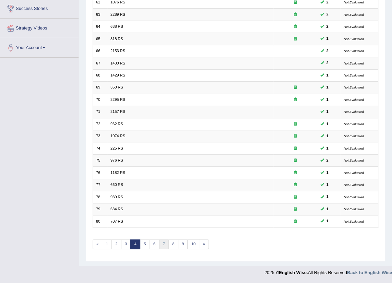
click at [161, 245] on link "7" at bounding box center [164, 244] width 10 height 10
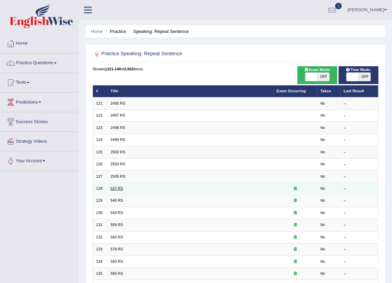
click at [116, 186] on link "537 RS" at bounding box center [116, 188] width 13 height 4
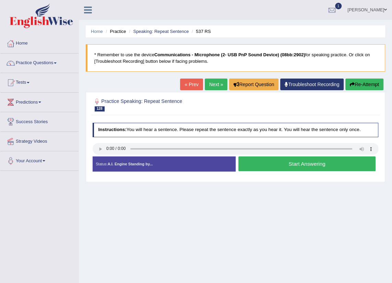
click at [326, 167] on button "Start Answering" at bounding box center [306, 163] width 137 height 15
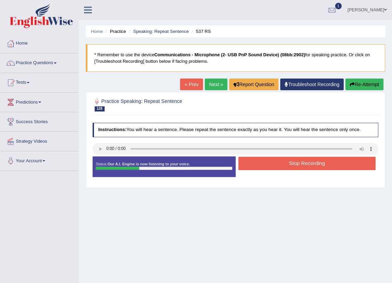
click at [322, 164] on button "Stop Recording" at bounding box center [306, 163] width 137 height 13
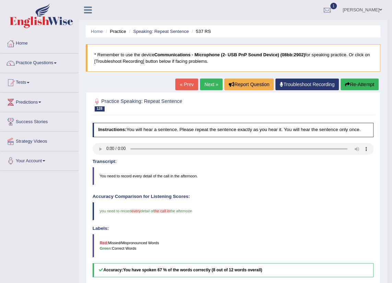
click at [212, 85] on link "Next »" at bounding box center [211, 84] width 23 height 12
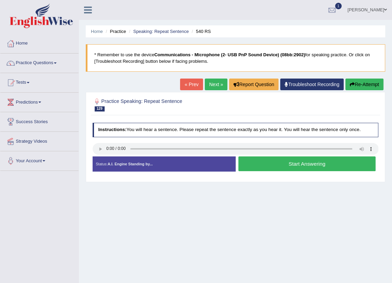
click at [324, 161] on button "Start Answering" at bounding box center [306, 163] width 137 height 15
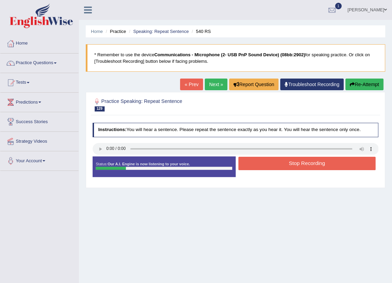
click at [325, 161] on button "Stop Recording" at bounding box center [306, 163] width 137 height 13
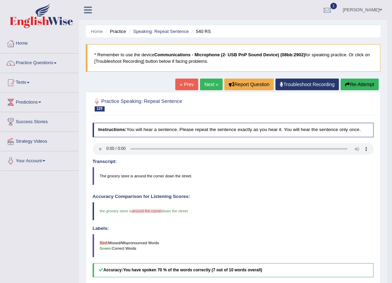
scroll to position [62, 0]
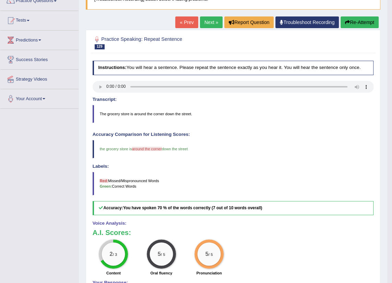
click at [207, 17] on link "Next »" at bounding box center [211, 22] width 23 height 12
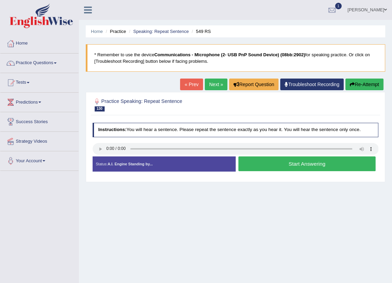
click at [274, 160] on button "Start Answering" at bounding box center [306, 163] width 137 height 15
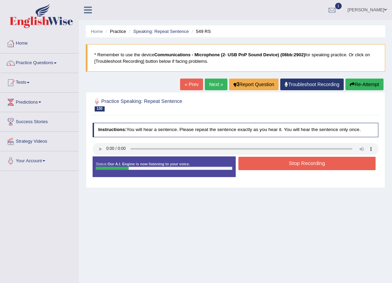
click at [284, 163] on button "Stop Recording" at bounding box center [306, 163] width 137 height 13
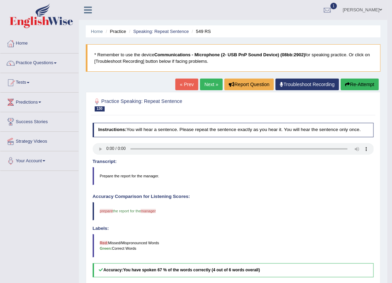
click at [212, 83] on link "Next »" at bounding box center [211, 84] width 23 height 12
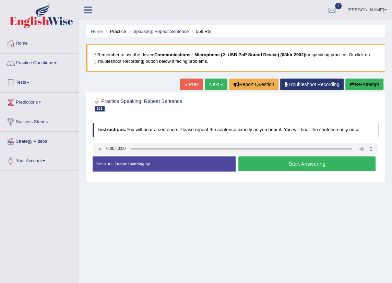
click at [357, 165] on button "Start Answering" at bounding box center [306, 163] width 137 height 15
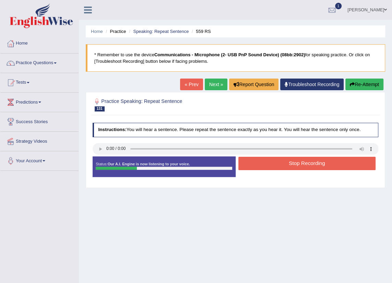
click at [350, 168] on button "Stop Recording" at bounding box center [306, 163] width 137 height 13
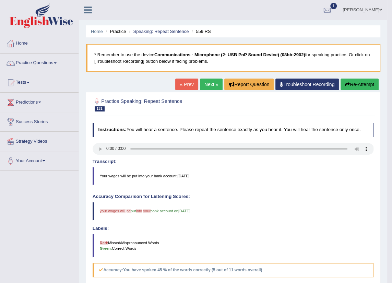
click at [207, 86] on link "Next »" at bounding box center [211, 84] width 23 height 12
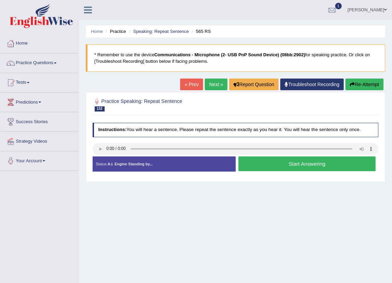
click at [287, 162] on button "Start Answering" at bounding box center [306, 163] width 137 height 15
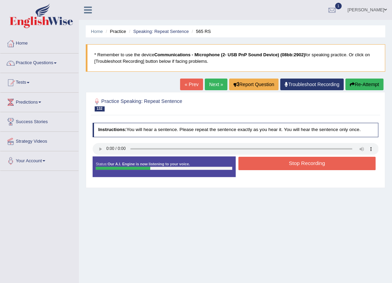
click at [312, 164] on button "Stop Recording" at bounding box center [306, 163] width 137 height 13
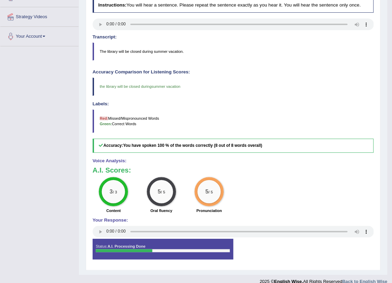
scroll to position [62, 0]
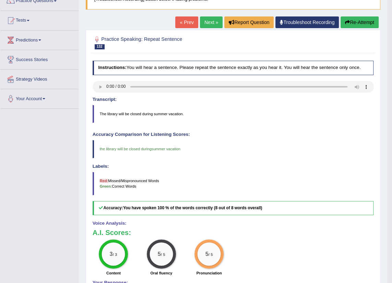
click at [214, 24] on link "Next »" at bounding box center [211, 22] width 23 height 12
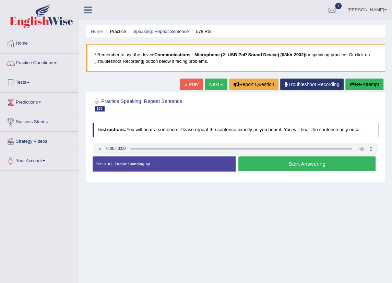
click at [290, 168] on button "Start Answering" at bounding box center [306, 163] width 137 height 15
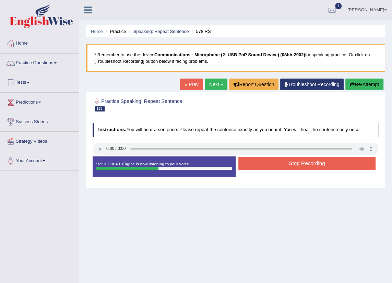
click at [353, 81] on button "Re-Attempt" at bounding box center [364, 84] width 38 height 12
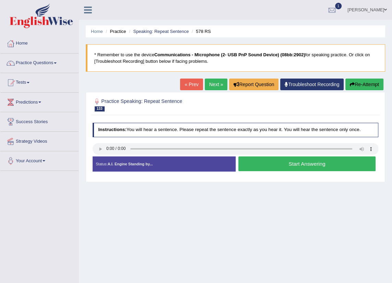
click at [273, 163] on button "Start Answering" at bounding box center [306, 163] width 137 height 15
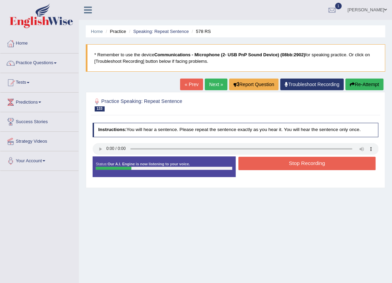
click at [272, 163] on button "Stop Recording" at bounding box center [306, 163] width 137 height 13
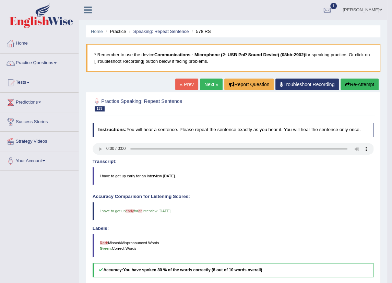
click at [212, 82] on link "Next »" at bounding box center [211, 84] width 23 height 12
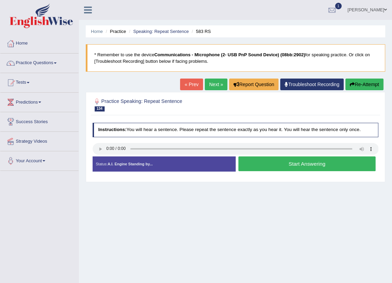
click at [281, 160] on button "Start Answering" at bounding box center [306, 163] width 137 height 15
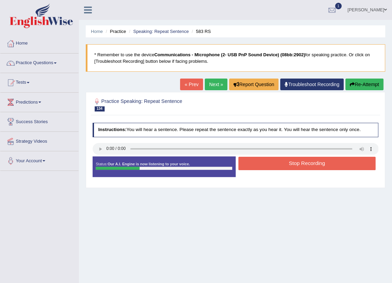
click at [306, 164] on button "Stop Recording" at bounding box center [306, 163] width 137 height 13
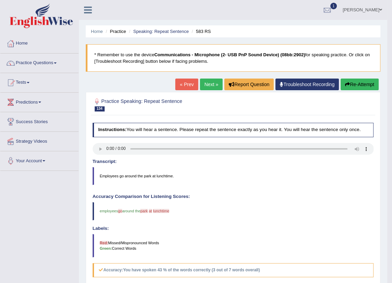
click at [213, 80] on link "Next »" at bounding box center [211, 84] width 23 height 12
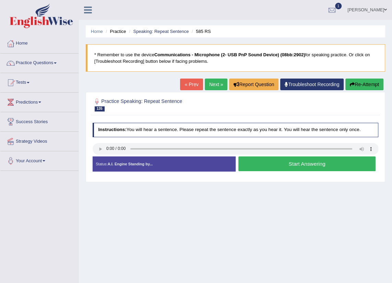
click at [280, 166] on button "Start Answering" at bounding box center [306, 163] width 137 height 15
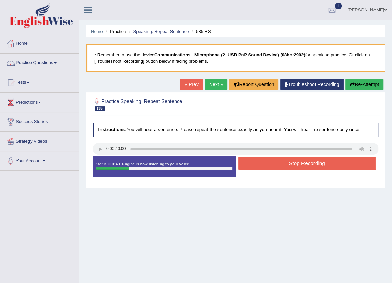
click at [275, 166] on button "Stop Recording" at bounding box center [306, 163] width 137 height 13
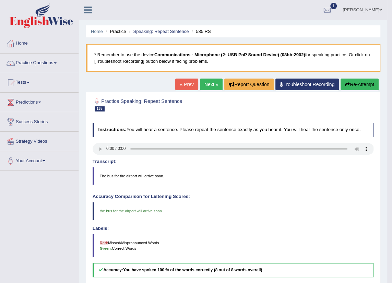
click at [211, 83] on link "Next »" at bounding box center [211, 84] width 23 height 12
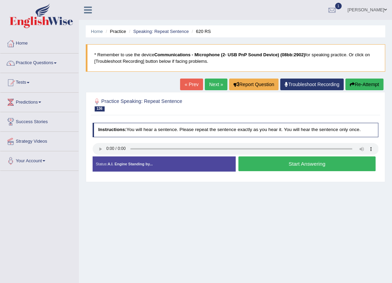
click at [315, 164] on button "Start Answering" at bounding box center [306, 163] width 137 height 15
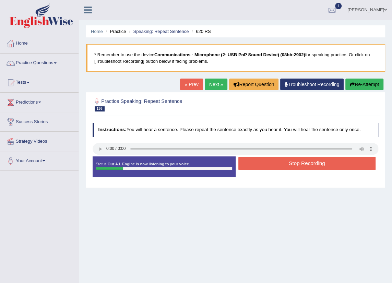
click at [315, 164] on button "Stop Recording" at bounding box center [306, 163] width 137 height 13
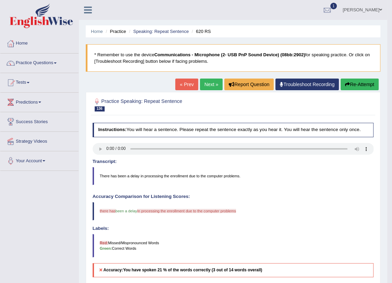
click at [212, 85] on link "Next »" at bounding box center [211, 84] width 23 height 12
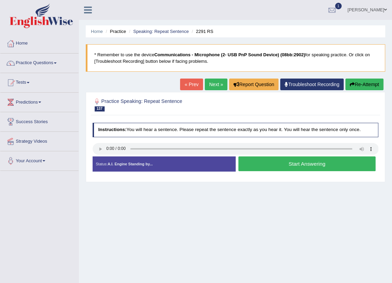
click at [294, 164] on button "Start Answering" at bounding box center [306, 163] width 137 height 15
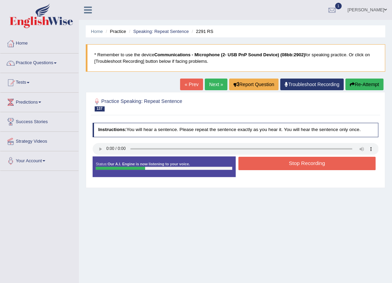
click at [292, 162] on button "Stop Recording" at bounding box center [306, 163] width 137 height 13
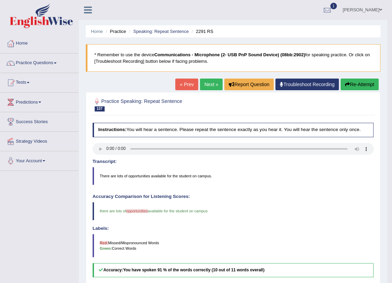
click at [216, 81] on link "Next »" at bounding box center [211, 84] width 23 height 12
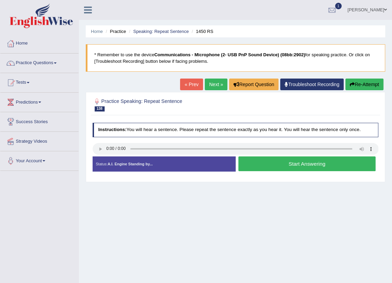
click at [214, 88] on link "Next »" at bounding box center [216, 84] width 23 height 12
click at [284, 160] on button "Start Answering" at bounding box center [306, 163] width 137 height 15
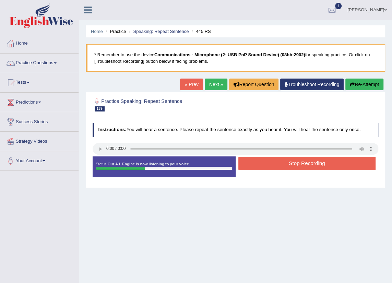
click at [280, 159] on button "Stop Recording" at bounding box center [306, 163] width 137 height 13
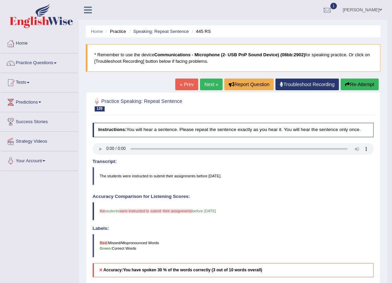
click at [21, 41] on link "Home" at bounding box center [39, 42] width 78 height 17
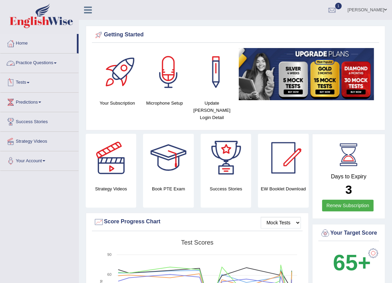
click at [44, 63] on link "Practice Questions" at bounding box center [39, 61] width 78 height 17
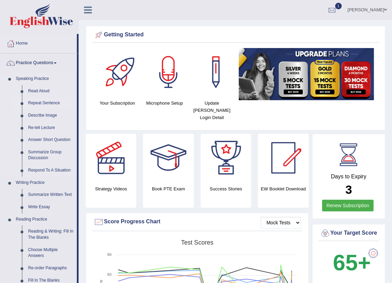
click at [41, 102] on link "Repeat Sentence" at bounding box center [51, 103] width 52 height 12
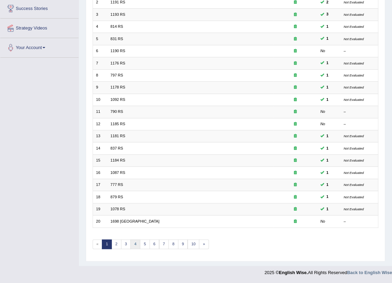
click at [137, 245] on link "4" at bounding box center [135, 244] width 10 height 10
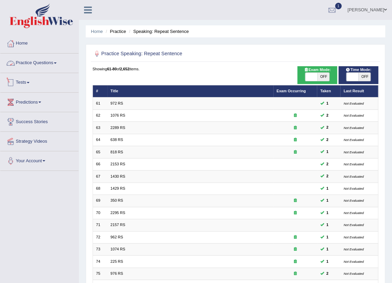
click at [39, 62] on link "Practice Questions" at bounding box center [39, 61] width 78 height 17
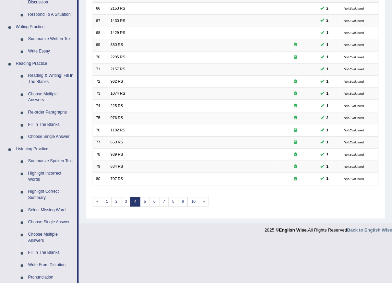
scroll to position [254, 0]
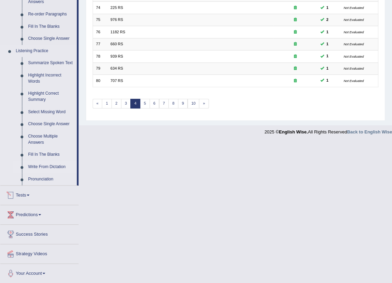
click at [48, 164] on link "Write From Dictation" at bounding box center [51, 167] width 52 height 12
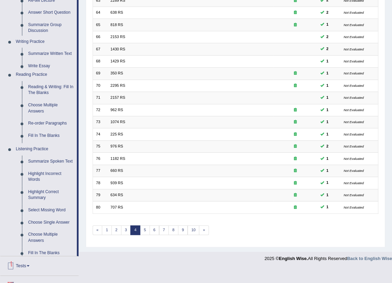
scroll to position [114, 0]
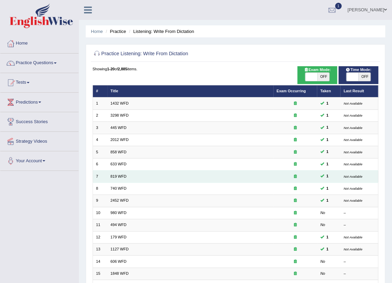
scroll to position [113, 0]
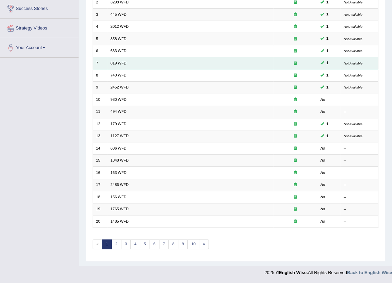
click at [225, 142] on td "606 WFD" at bounding box center [190, 148] width 166 height 12
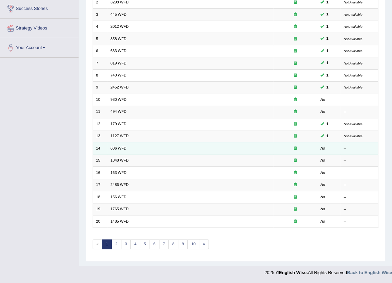
scroll to position [0, 0]
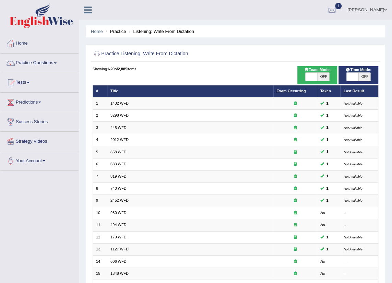
click at [326, 76] on span "OFF" at bounding box center [323, 77] width 12 height 8
checkbox input "true"
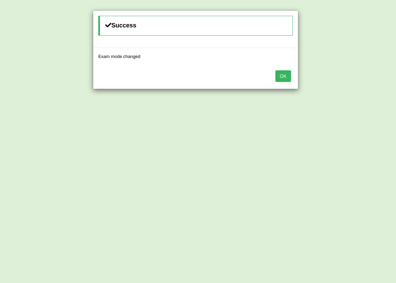
click at [356, 75] on body "Toggle navigation Home Practice Questions Speaking Practice Read Aloud Repeat S…" at bounding box center [198, 141] width 396 height 283
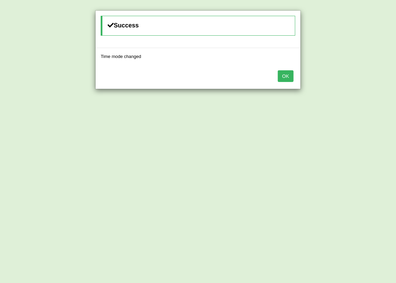
click at [283, 73] on button "OK" at bounding box center [286, 76] width 16 height 12
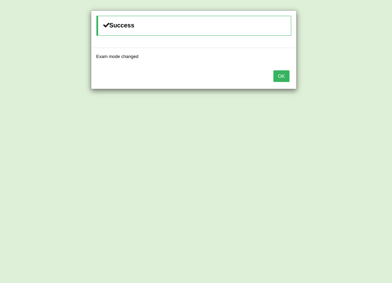
click at [283, 73] on button "OK" at bounding box center [281, 76] width 16 height 12
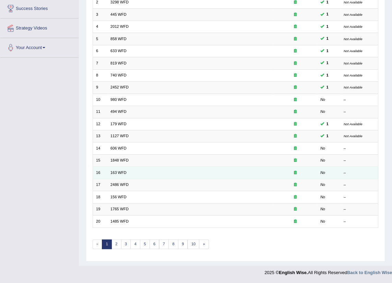
scroll to position [113, 0]
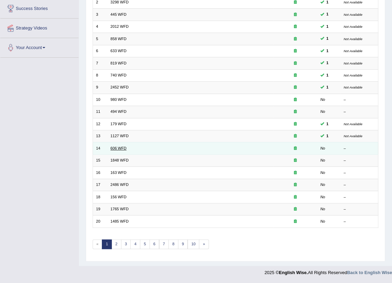
click at [120, 147] on link "606 WFD" at bounding box center [118, 148] width 16 height 4
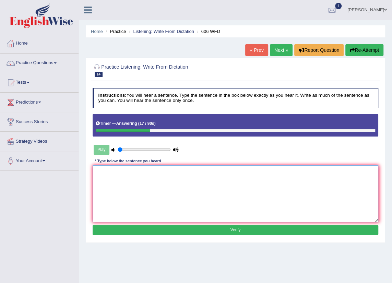
click at [277, 181] on textarea at bounding box center [236, 193] width 286 height 57
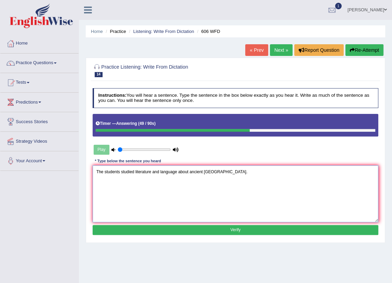
type textarea "The students studied literature and language about ancient [GEOGRAPHIC_DATA]."
click at [304, 229] on button "Verify" at bounding box center [236, 230] width 286 height 10
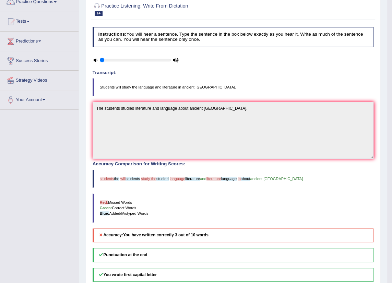
scroll to position [30, 0]
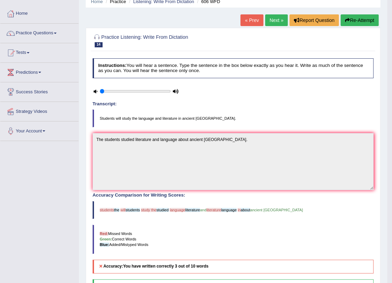
click at [269, 23] on link "Next »" at bounding box center [276, 20] width 23 height 12
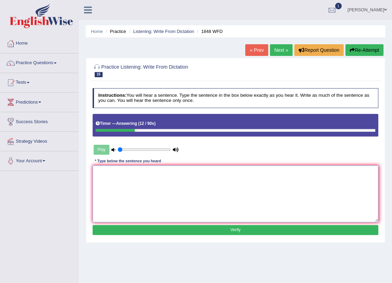
click at [139, 189] on textarea at bounding box center [236, 193] width 286 height 57
type textarea "Students must submit valid identifications to enroll this course."
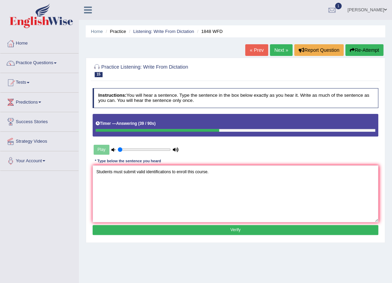
click at [162, 222] on div "Instructions: You will hear a sentence. Type the sentence in the box below exac…" at bounding box center [235, 162] width 288 height 154
click at [169, 226] on button "Verify" at bounding box center [236, 230] width 286 height 10
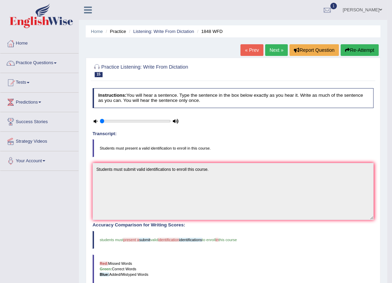
click at [271, 49] on link "Next »" at bounding box center [276, 50] width 23 height 12
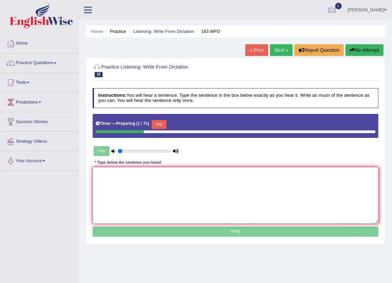
click at [103, 179] on textarea at bounding box center [236, 195] width 286 height 57
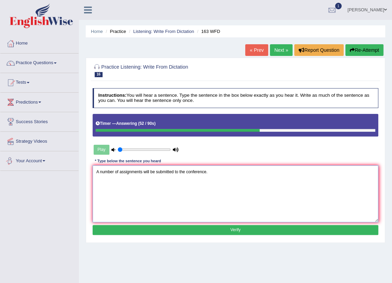
type textarea "A number of assignments will be submitted to the conference."
click at [196, 226] on button "Verify" at bounding box center [236, 230] width 286 height 10
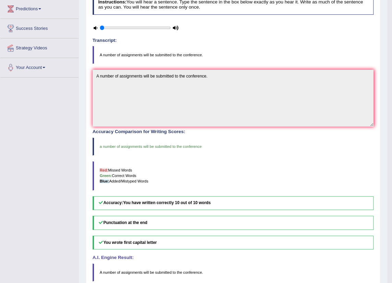
scroll to position [31, 0]
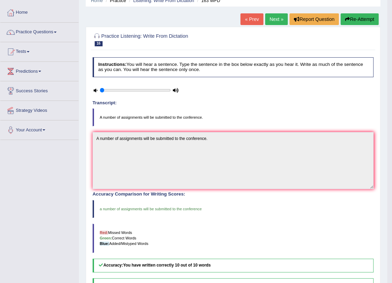
click at [270, 22] on link "Next »" at bounding box center [276, 19] width 23 height 12
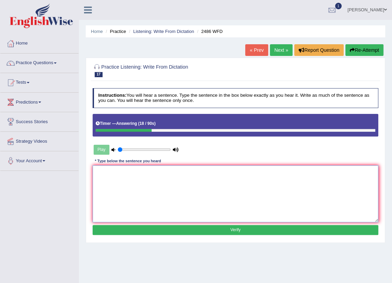
click at [218, 180] on textarea at bounding box center [236, 193] width 286 height 57
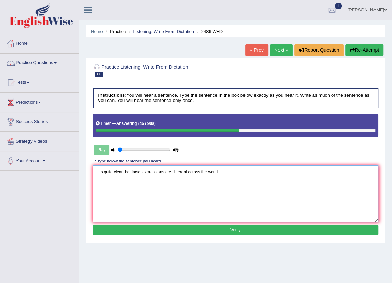
type textarea "It is quite clear that facial expressions are different across the world."
click at [204, 228] on button "Verify" at bounding box center [236, 230] width 286 height 10
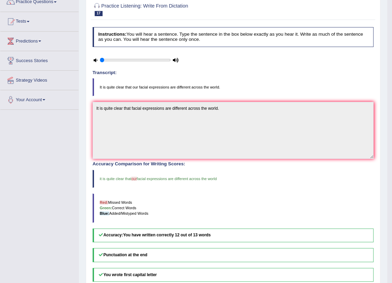
scroll to position [30, 0]
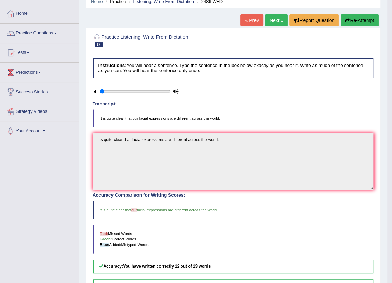
click at [267, 19] on link "Next »" at bounding box center [276, 20] width 23 height 12
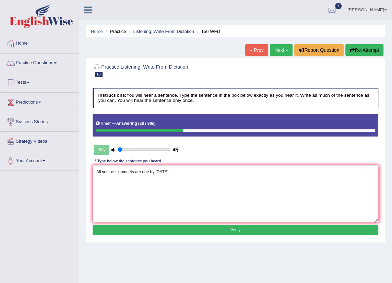
click at [100, 173] on textarea "All your assignmnets are due by [DATE]." at bounding box center [236, 193] width 286 height 57
type textarea "All of your assignmnets are due by tomorrow."
click at [205, 228] on button "Verify" at bounding box center [236, 230] width 286 height 10
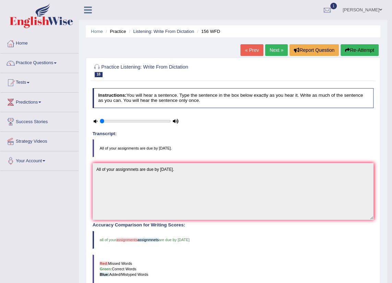
click at [271, 50] on link "Next »" at bounding box center [276, 50] width 23 height 12
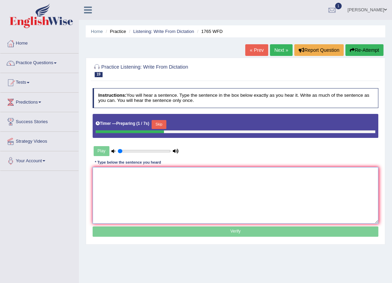
click at [227, 176] on textarea at bounding box center [236, 195] width 286 height 57
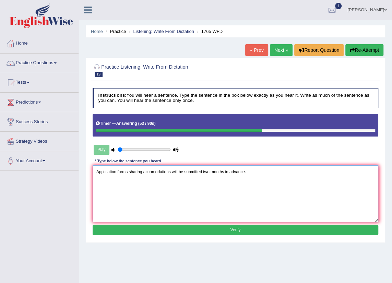
type textarea "Application forms sharing accomodations will be submitted two months in advance."
click at [176, 225] on button "Verify" at bounding box center [236, 230] width 286 height 10
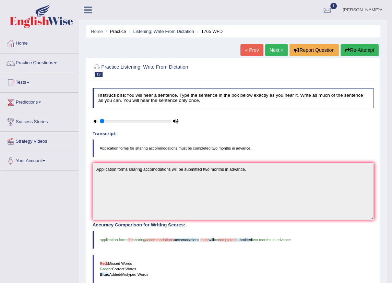
click at [272, 48] on link "Next »" at bounding box center [276, 50] width 23 height 12
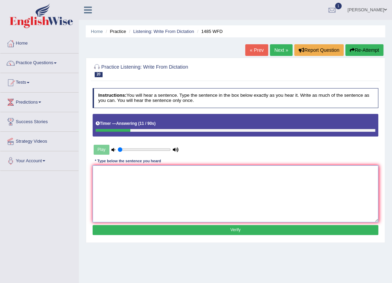
click at [200, 189] on textarea at bounding box center [236, 193] width 286 height 57
type textarea "Course work gives students thoroughly express the subject."
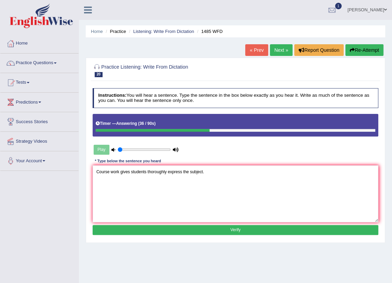
click at [151, 232] on button "Verify" at bounding box center [236, 230] width 286 height 10
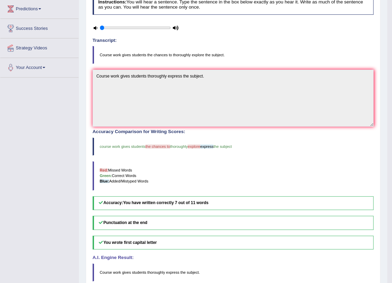
scroll to position [31, 0]
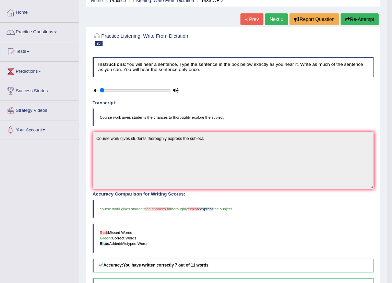
click at [274, 19] on link "Next »" at bounding box center [276, 19] width 23 height 12
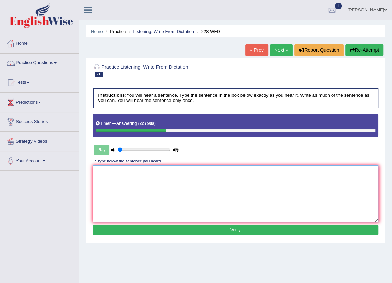
click at [227, 182] on textarea at bounding box center [236, 193] width 286 height 57
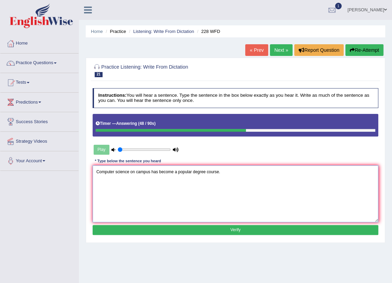
type textarea "Computer science on campus has become a popular degree course."
click at [271, 225] on button "Verify" at bounding box center [236, 230] width 286 height 10
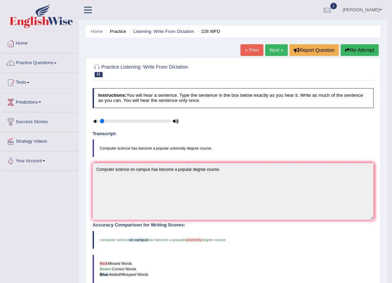
click at [281, 48] on link "Next »" at bounding box center [276, 50] width 23 height 12
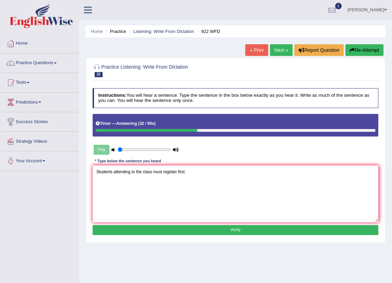
type textarea "Students attending to the class must register first."
click at [150, 226] on button "Verify" at bounding box center [236, 230] width 286 height 10
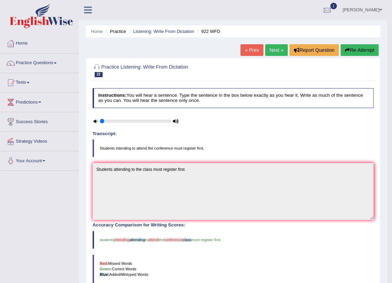
click at [271, 48] on link "Next »" at bounding box center [276, 50] width 23 height 12
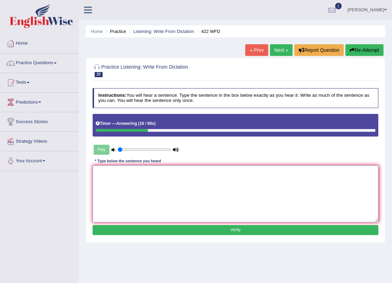
click at [316, 182] on textarea at bounding box center [236, 193] width 286 height 57
type textarea "Most important point in this argument is missing."
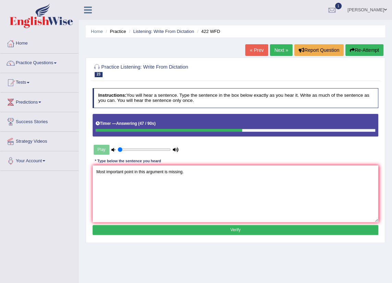
click at [296, 230] on button "Verify" at bounding box center [236, 230] width 286 height 10
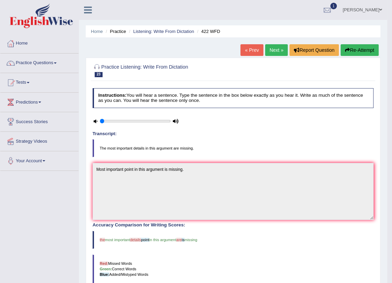
click at [360, 55] on button "Re-Attempt" at bounding box center [359, 50] width 38 height 12
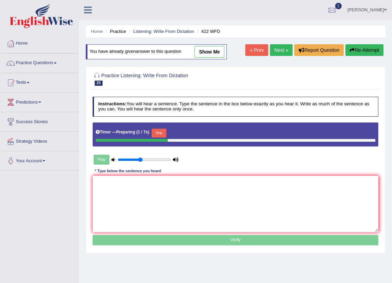
type input "0.45"
click at [139, 159] on input "range" at bounding box center [144, 159] width 53 height 5
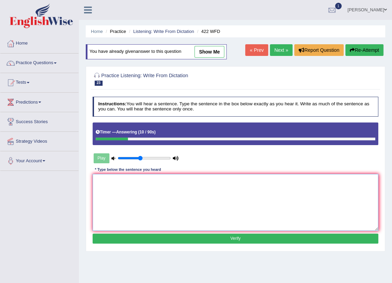
click at [164, 191] on textarea at bounding box center [236, 202] width 286 height 57
type textarea "The most important details of this argument are missing."
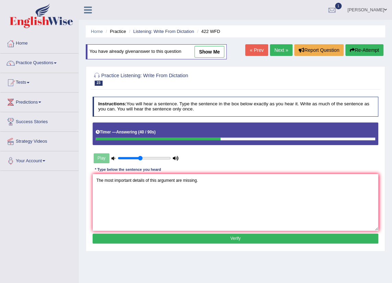
click at [211, 243] on button "Verify" at bounding box center [236, 238] width 286 height 10
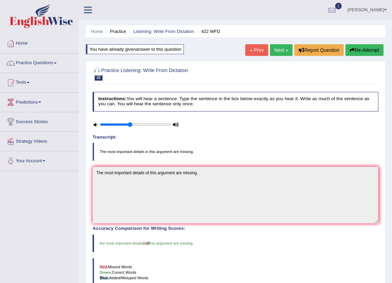
click at [278, 52] on link "Next »" at bounding box center [281, 50] width 23 height 12
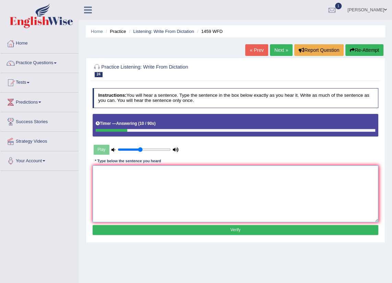
click at [193, 176] on textarea at bounding box center [236, 193] width 286 height 57
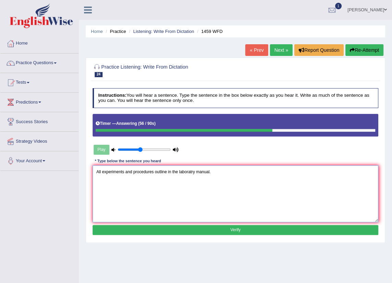
type textarea "All experiments and procedures outline in the laboratry manual."
click at [209, 230] on button "Verify" at bounding box center [236, 230] width 286 height 10
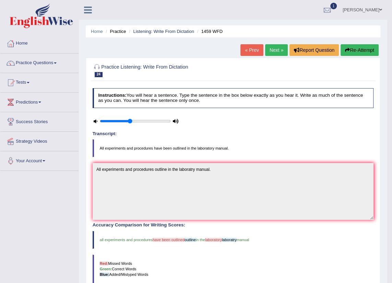
click at [273, 52] on link "Next »" at bounding box center [276, 50] width 23 height 12
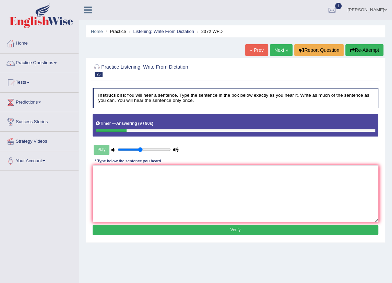
click at [235, 164] on div "Instructions: You will hear a sentence. Type the sentence in the box below exac…" at bounding box center [235, 162] width 288 height 154
click at [236, 176] on textarea at bounding box center [236, 193] width 286 height 57
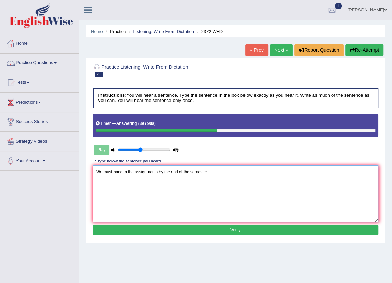
type textarea "We must hand in the assignments by the end of the semester."
click at [238, 226] on button "Verify" at bounding box center [236, 230] width 286 height 10
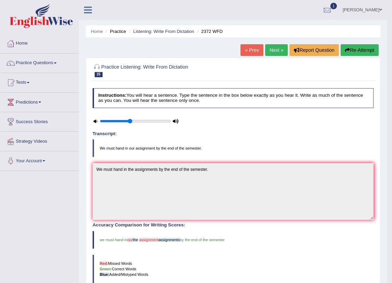
click at [278, 48] on link "Next »" at bounding box center [276, 50] width 23 height 12
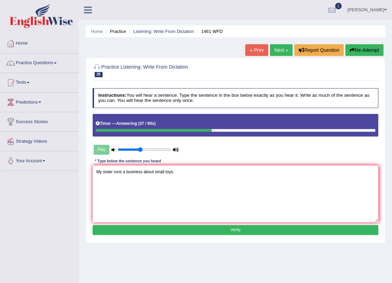
type textarea "My sister runs a business about small toys."
click at [169, 230] on button "Verify" at bounding box center [236, 230] width 286 height 10
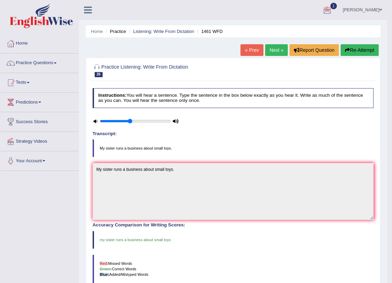
click at [330, 11] on div at bounding box center [327, 10] width 10 height 10
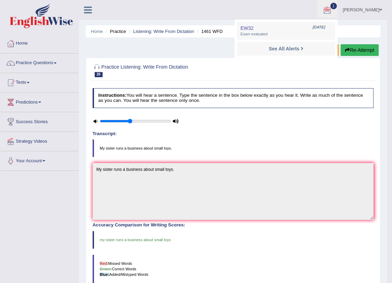
click at [319, 68] on div at bounding box center [233, 70] width 281 height 18
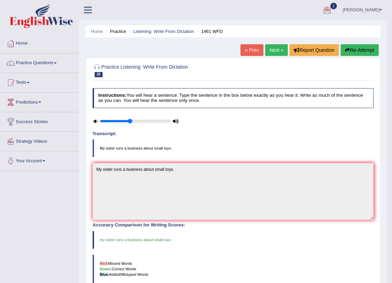
click at [276, 49] on link "Next »" at bounding box center [276, 50] width 23 height 12
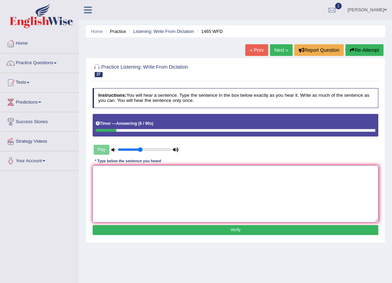
click at [183, 172] on textarea at bounding box center [236, 193] width 286 height 57
type textarea "You can find a complaint form on website."
click at [198, 227] on button "Verify" at bounding box center [236, 230] width 286 height 10
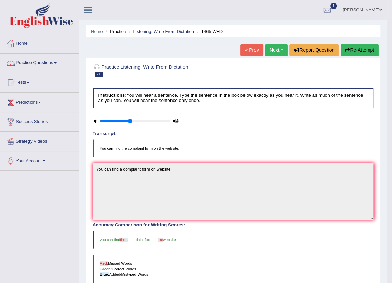
click at [274, 47] on link "Next »" at bounding box center [276, 50] width 23 height 12
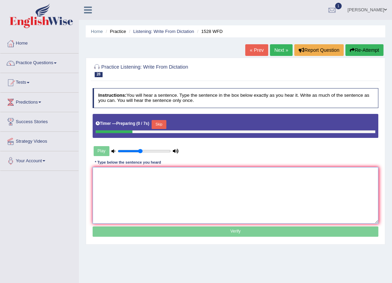
click at [194, 195] on textarea at bounding box center [236, 195] width 286 height 57
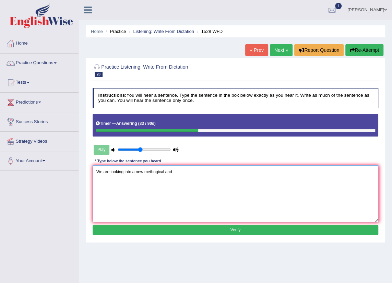
type textarea "We are looking into a new methogical and"
click at [244, 231] on button "Verify" at bounding box center [236, 230] width 286 height 10
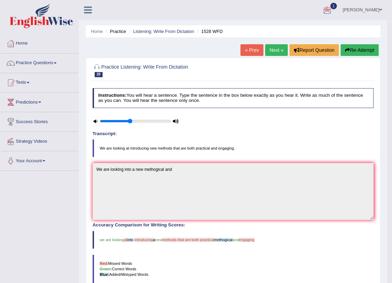
click at [272, 42] on div "Home Practice Listening: Write From Dictation 1528 WFD « Prev Next » Report Que…" at bounding box center [233, 195] width 308 height 390
click at [272, 45] on link "Next »" at bounding box center [276, 50] width 23 height 12
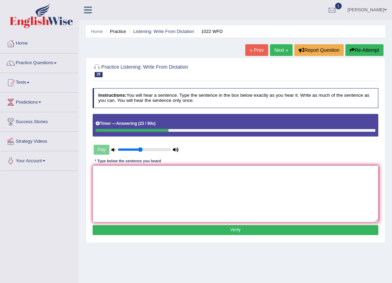
click at [132, 186] on textarea at bounding box center [236, 193] width 286 height 57
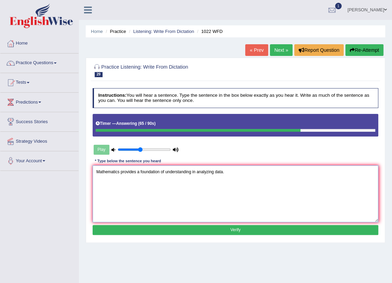
type textarea "Mathematics provides a foundation of understanding in analyzing data."
click at [189, 226] on button "Verify" at bounding box center [236, 230] width 286 height 10
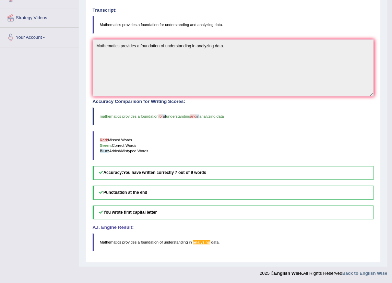
scroll to position [30, 0]
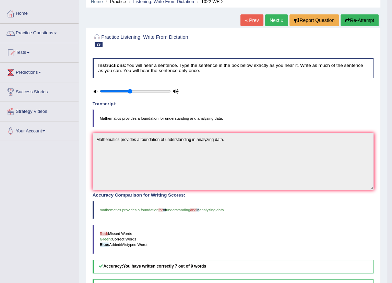
click at [275, 20] on link "Next »" at bounding box center [276, 20] width 23 height 12
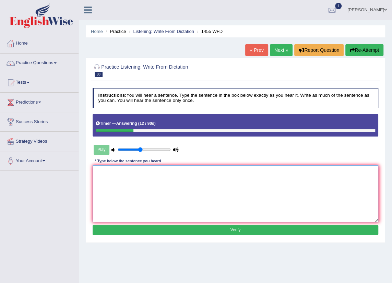
click at [253, 174] on textarea at bounding box center [236, 193] width 286 height 57
type textarea "You must wear a hard hat on the construction site."
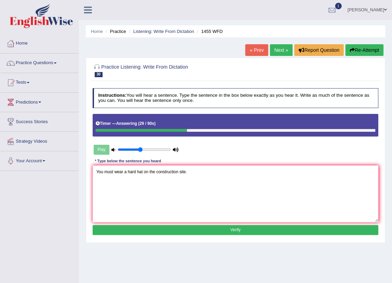
click at [209, 225] on button "Verify" at bounding box center [236, 230] width 286 height 10
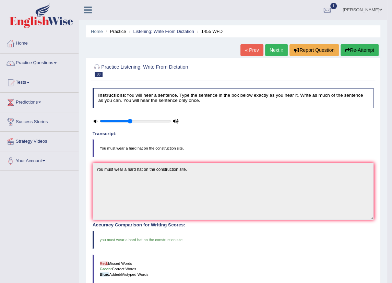
click at [277, 48] on link "Next »" at bounding box center [276, 50] width 23 height 12
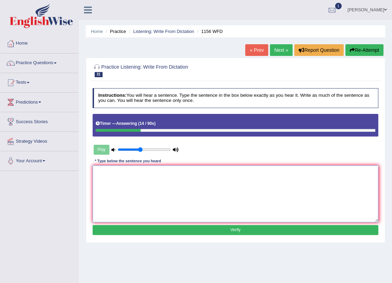
drag, startPoint x: 248, startPoint y: 203, endPoint x: 244, endPoint y: 208, distance: 6.3
click at [246, 206] on textarea at bounding box center [236, 193] width 286 height 57
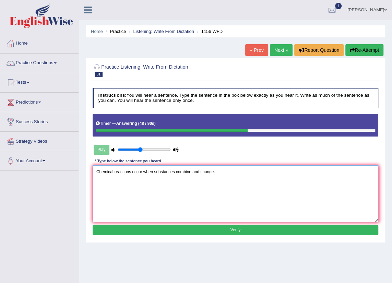
type textarea "Chemical reactions occur when substances combine and change."
click at [236, 225] on button "Verify" at bounding box center [236, 230] width 286 height 10
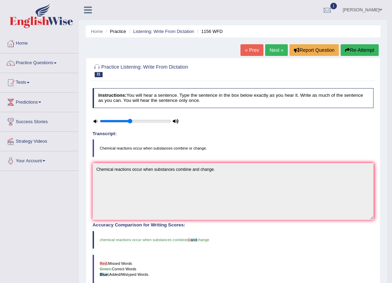
click at [276, 52] on link "Next »" at bounding box center [276, 50] width 23 height 12
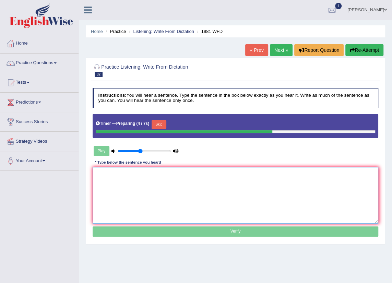
drag, startPoint x: 246, startPoint y: 181, endPoint x: 244, endPoint y: 176, distance: 5.7
click at [245, 176] on textarea at bounding box center [236, 195] width 286 height 57
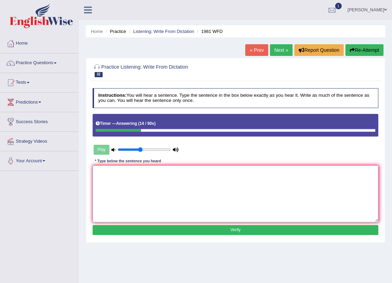
click at [236, 192] on textarea at bounding box center [236, 193] width 286 height 57
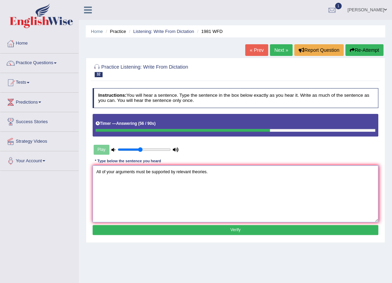
type textarea "All of your arguments must be supported by relevant theories."
click at [227, 231] on button "Verify" at bounding box center [236, 230] width 286 height 10
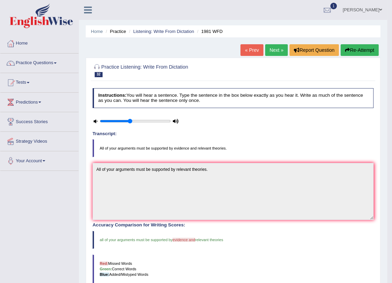
click at [269, 53] on link "Next »" at bounding box center [276, 50] width 23 height 12
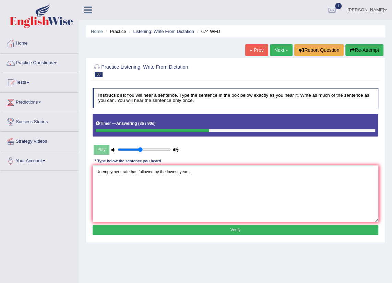
type textarea "Unemplyment rate has followed by the lowest years."
click at [198, 230] on button "Verify" at bounding box center [236, 230] width 286 height 10
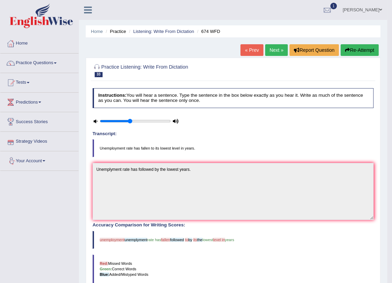
click at [96, 121] on icon at bounding box center [96, 121] width 4 height 4
click at [271, 51] on link "Next »" at bounding box center [276, 50] width 23 height 12
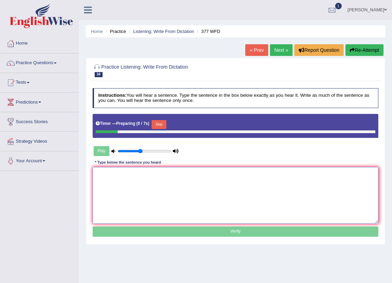
click at [273, 187] on textarea at bounding box center [236, 195] width 286 height 57
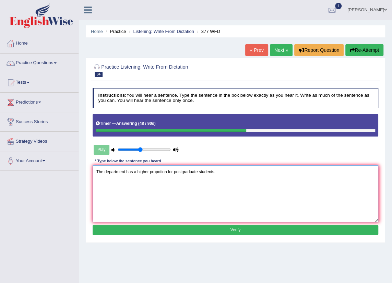
type textarea "The department has a higher propotion for postgraduate students."
click at [269, 232] on button "Verify" at bounding box center [236, 230] width 286 height 10
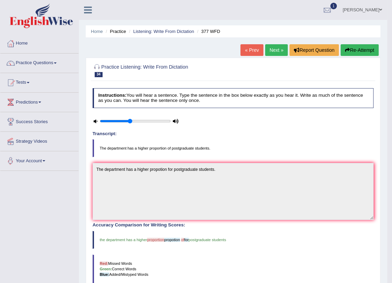
click at [272, 53] on link "Next »" at bounding box center [276, 50] width 23 height 12
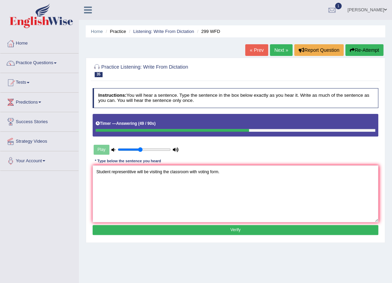
type textarea "Student representitive will be visiting the classroom with voting form."
click at [153, 226] on button "Verify" at bounding box center [236, 230] width 286 height 10
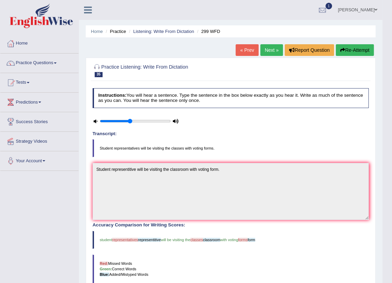
click at [267, 45] on link "Next »" at bounding box center [271, 50] width 23 height 12
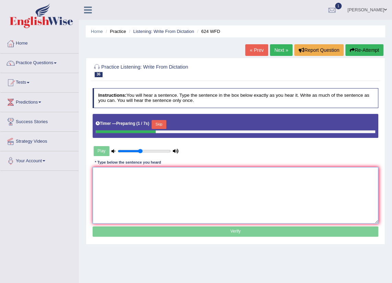
click at [221, 182] on textarea at bounding box center [236, 195] width 286 height 57
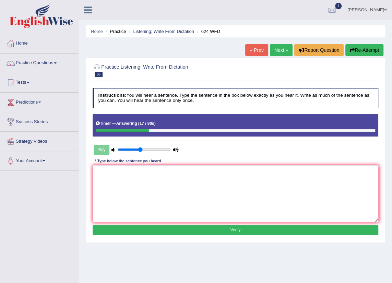
click at [373, 47] on button "Re-Attempt" at bounding box center [364, 50] width 38 height 12
click at [316, 206] on textarea at bounding box center [236, 193] width 286 height 57
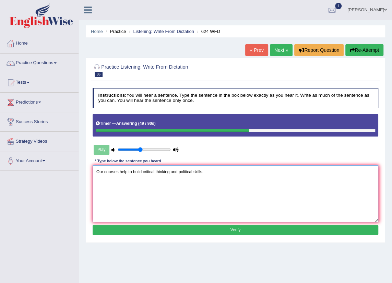
type textarea "Our courses help to build critical thinking and political skills."
click at [106, 225] on button "Verify" at bounding box center [236, 230] width 286 height 10
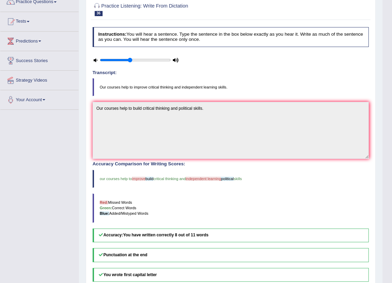
scroll to position [30, 0]
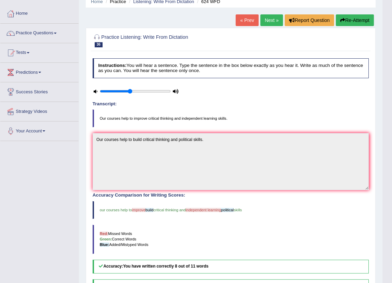
click at [271, 23] on link "Next »" at bounding box center [271, 20] width 23 height 12
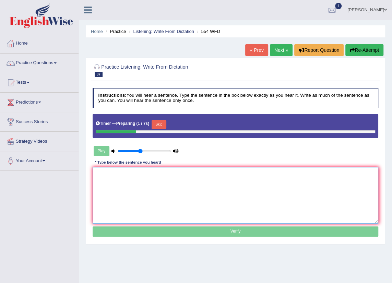
click at [213, 195] on textarea at bounding box center [236, 195] width 286 height 57
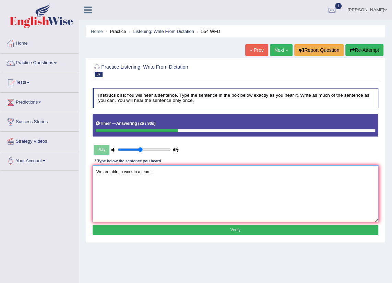
type textarea "We are able to work in a team."
click at [249, 225] on button "Verify" at bounding box center [236, 230] width 286 height 10
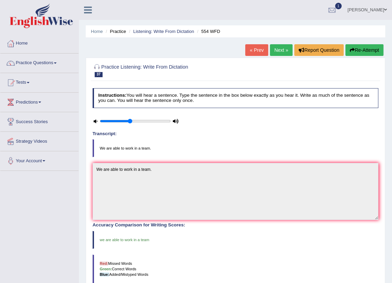
click at [282, 52] on link "Next »" at bounding box center [281, 50] width 23 height 12
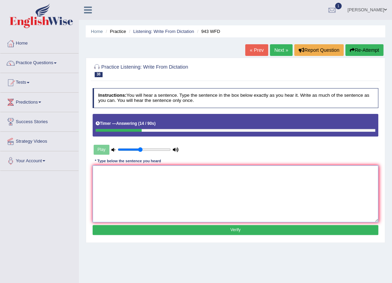
click at [206, 172] on textarea at bounding box center [236, 193] width 286 height 57
type textarea "Farming methods have greatly developed recently."
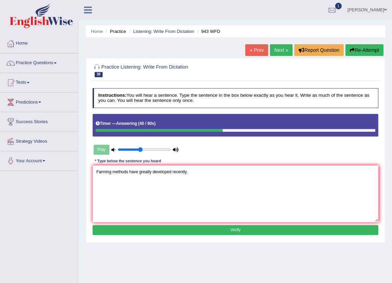
click at [214, 230] on button "Verify" at bounding box center [236, 230] width 286 height 10
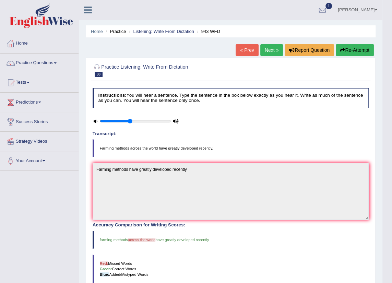
click at [270, 52] on link "Next »" at bounding box center [271, 50] width 23 height 12
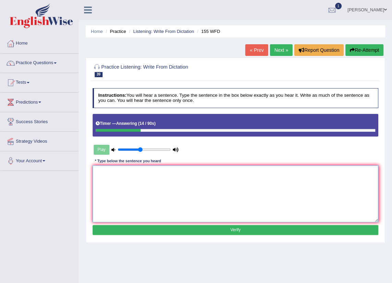
click at [184, 185] on textarea at bounding box center [236, 193] width 286 height 57
type textarea "I"
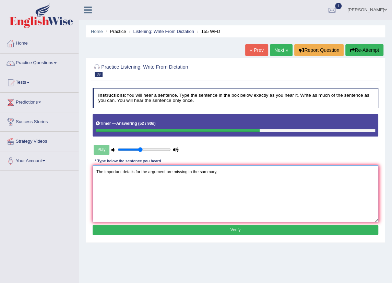
click at [205, 176] on textarea "The important details for the argument are missing in the sammary," at bounding box center [236, 193] width 286 height 57
type textarea "The important details for the argument are missing in the summary,"
click at [237, 233] on button "Verify" at bounding box center [236, 230] width 286 height 10
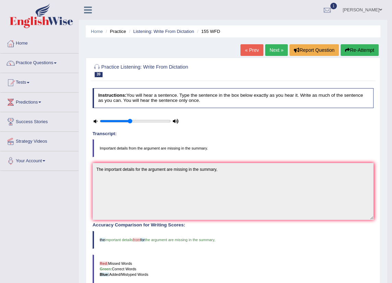
click at [275, 48] on link "Next »" at bounding box center [276, 50] width 23 height 12
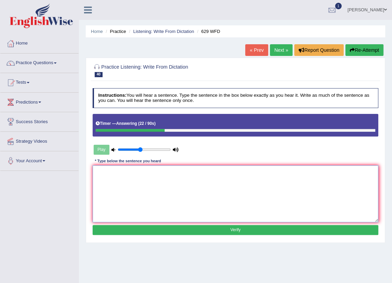
click at [209, 196] on textarea at bounding box center [236, 193] width 286 height 57
type textarea "Please provide the reports to support your idea."
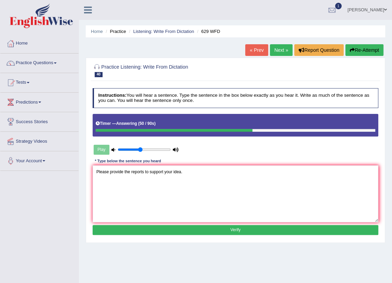
click at [203, 232] on button "Verify" at bounding box center [236, 230] width 286 height 10
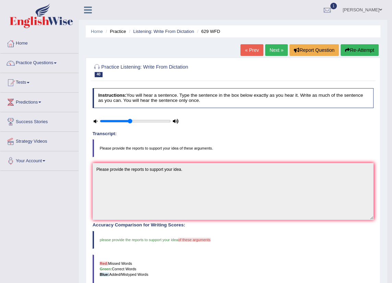
click at [340, 49] on button "Re-Attempt" at bounding box center [359, 50] width 38 height 12
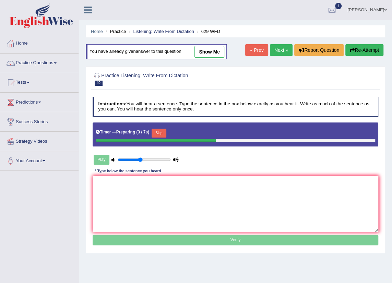
click at [153, 131] on button "Skip" at bounding box center [158, 132] width 15 height 9
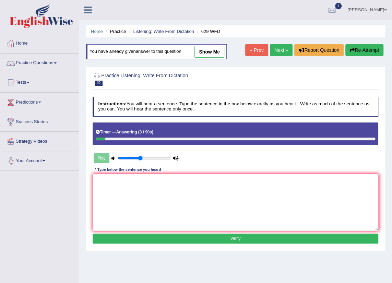
click at [278, 47] on link "Next »" at bounding box center [281, 50] width 23 height 12
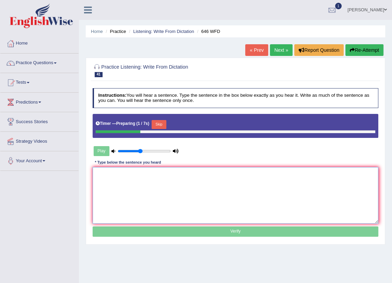
drag, startPoint x: 307, startPoint y: 189, endPoint x: 313, endPoint y: 195, distance: 8.7
click at [308, 189] on textarea at bounding box center [236, 195] width 286 height 57
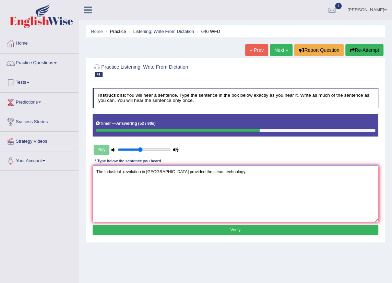
type textarea "The industrial revolution in [GEOGRAPHIC_DATA] provided the steam technology."
click at [217, 226] on button "Verify" at bounding box center [236, 230] width 286 height 10
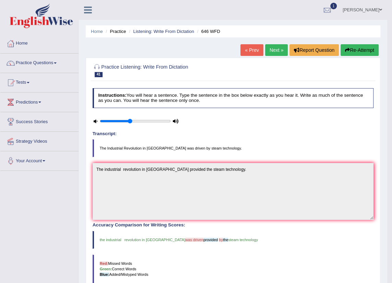
click at [273, 46] on link "Next »" at bounding box center [276, 50] width 23 height 12
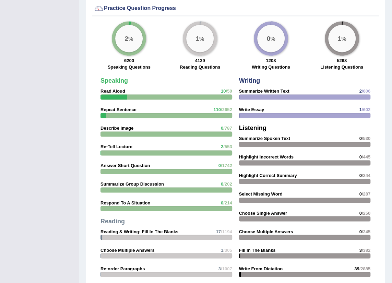
scroll to position [704, 0]
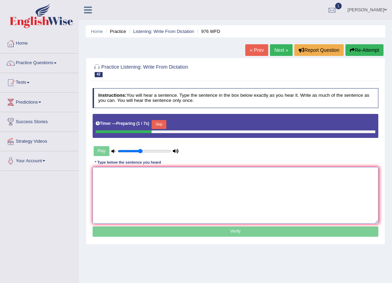
click at [170, 193] on textarea at bounding box center [236, 195] width 286 height 57
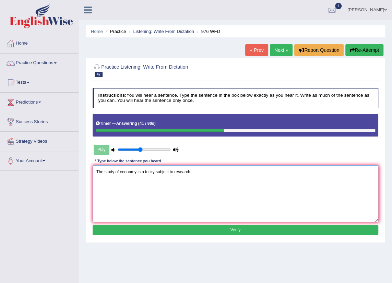
type textarea "The study of economy is a tricky subject to research."
click at [151, 231] on button "Verify" at bounding box center [236, 230] width 286 height 10
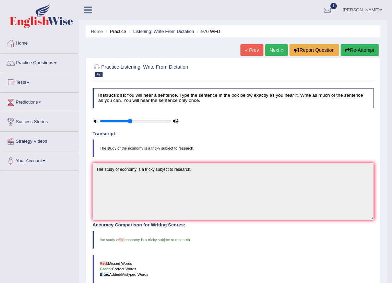
click at [278, 51] on link "Next »" at bounding box center [276, 50] width 23 height 12
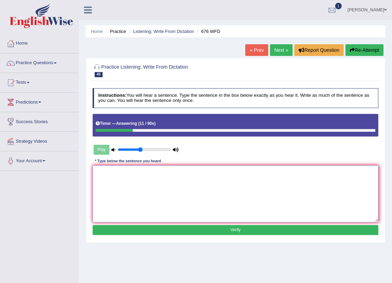
click at [154, 191] on textarea at bounding box center [236, 193] width 286 height 57
type textarea "Universities need security for research subject."
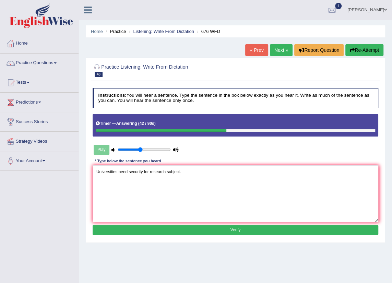
click at [157, 226] on button "Verify" at bounding box center [236, 230] width 286 height 10
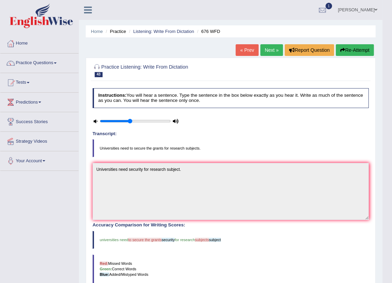
click at [352, 46] on button "Re-Attempt" at bounding box center [354, 50] width 38 height 12
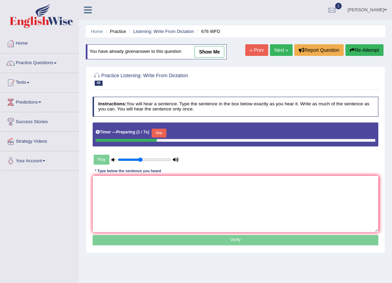
click at [154, 127] on div "Timer — Preparing ( 1 / 7s ) Skip" at bounding box center [235, 133] width 279 height 12
click at [160, 131] on button "Skip" at bounding box center [158, 132] width 15 height 9
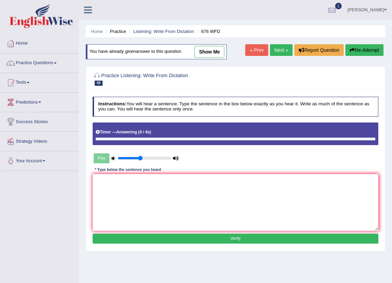
click at [282, 48] on link "Next »" at bounding box center [281, 50] width 23 height 12
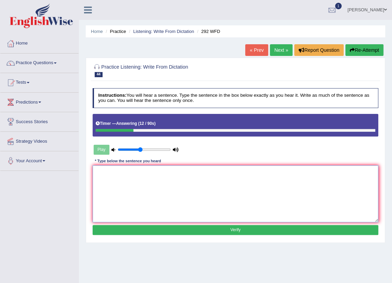
click at [245, 176] on textarea at bounding box center [236, 193] width 286 height 57
type textarea "Some people argue that education is not that important."
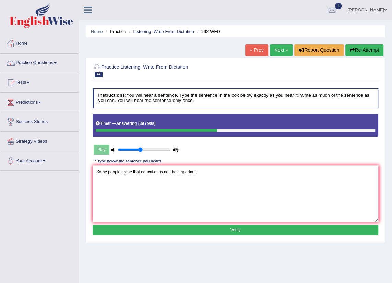
click at [250, 230] on button "Verify" at bounding box center [236, 230] width 286 height 10
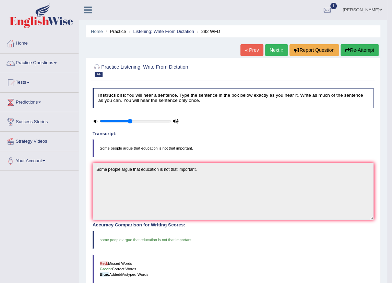
click at [276, 53] on link "Next »" at bounding box center [276, 50] width 23 height 12
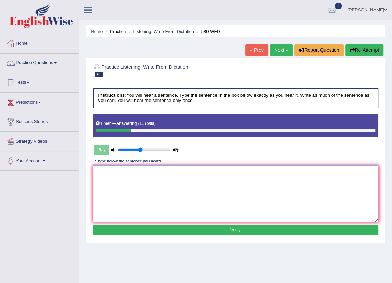
click at [235, 202] on textarea at bounding box center [236, 193] width 286 height 57
type textarea "You can use your laptop in the lecture."
click at [181, 224] on div "Instructions: You will hear a sentence. Type the sentence in the box below exac…" at bounding box center [235, 162] width 288 height 154
click at [183, 227] on button "Verify" at bounding box center [236, 230] width 286 height 10
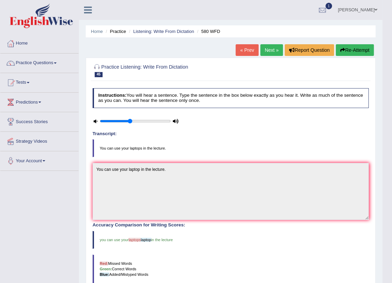
click at [267, 51] on link "Next »" at bounding box center [271, 50] width 23 height 12
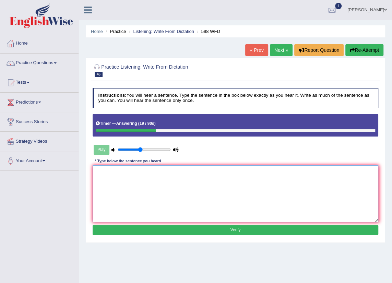
click at [211, 171] on textarea at bounding box center [236, 193] width 286 height 57
type textarea "Check the website if you are looking for the discounted textbooks."
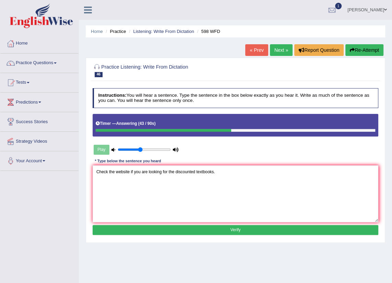
click at [217, 231] on button "Verify" at bounding box center [236, 230] width 286 height 10
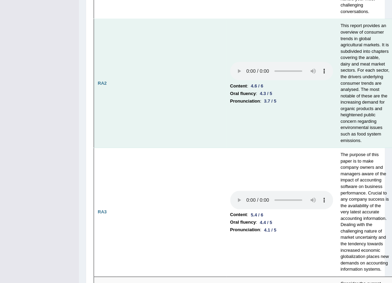
click at [186, 120] on td at bounding box center [171, 83] width 110 height 129
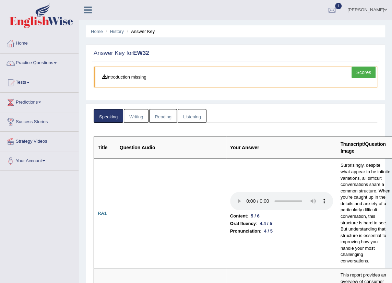
click at [186, 109] on link "Listening" at bounding box center [191, 116] width 29 height 14
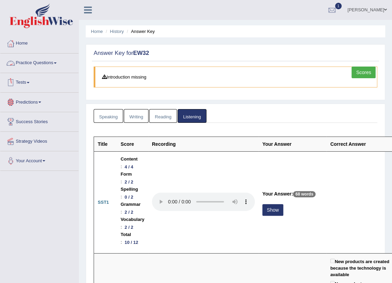
click at [47, 60] on link "Practice Questions" at bounding box center [39, 61] width 78 height 17
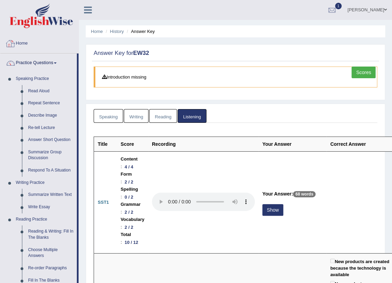
click at [21, 41] on link "Home" at bounding box center [39, 42] width 78 height 17
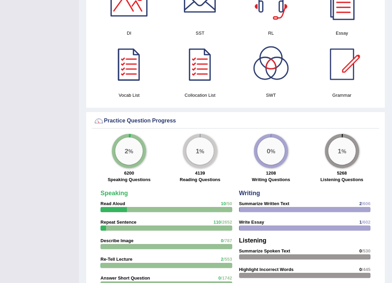
scroll to position [867, 0]
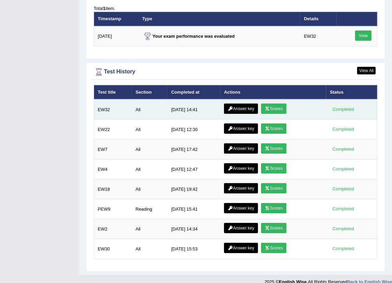
click at [268, 107] on icon at bounding box center [267, 109] width 5 height 4
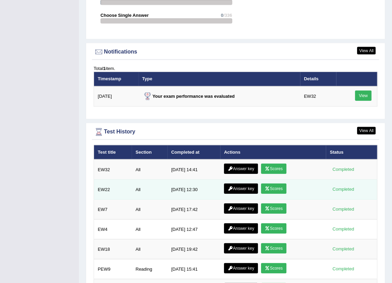
click at [270, 183] on link "Scores" at bounding box center [273, 188] width 25 height 10
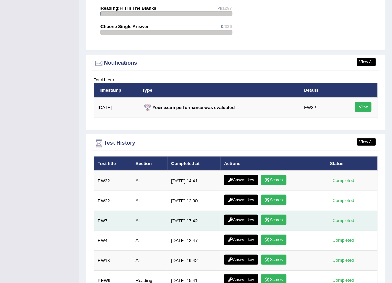
click at [276, 214] on link "Scores" at bounding box center [273, 219] width 25 height 10
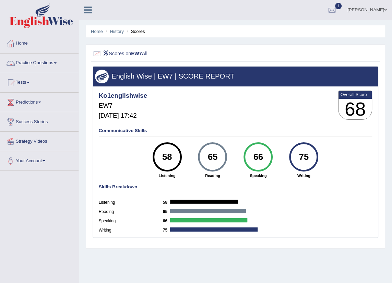
click at [32, 65] on link "Practice Questions" at bounding box center [39, 61] width 78 height 17
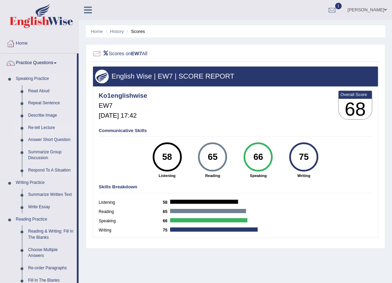
click at [52, 128] on link "Re-tell Lecture" at bounding box center [51, 128] width 52 height 12
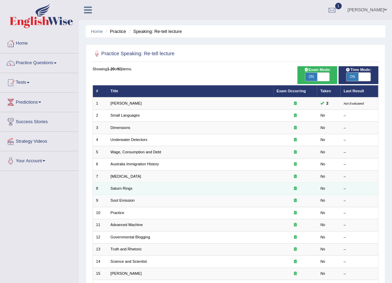
scroll to position [112, 0]
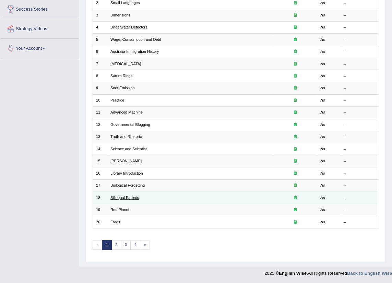
click at [123, 198] on link "Bilingual Parents" at bounding box center [124, 197] width 28 height 4
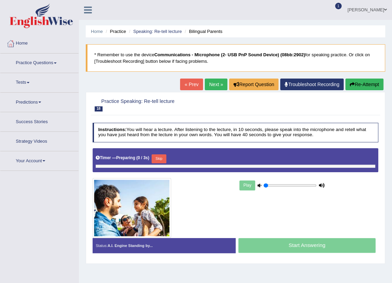
type input "0.45"
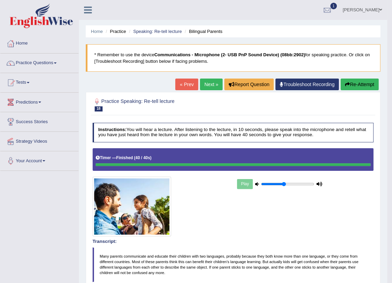
click at [211, 86] on link "Next »" at bounding box center [211, 84] width 23 height 12
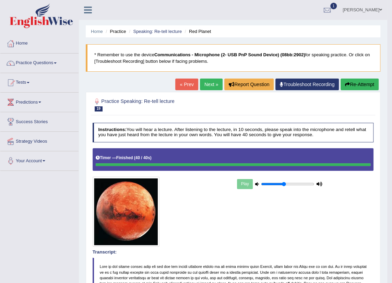
click at [206, 82] on link "Next »" at bounding box center [211, 84] width 23 height 12
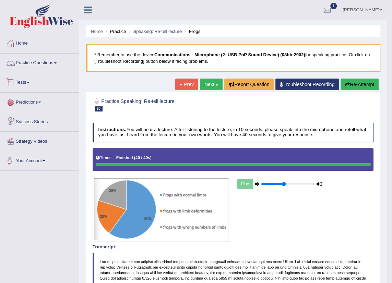
click at [53, 59] on link "Practice Questions" at bounding box center [39, 61] width 78 height 17
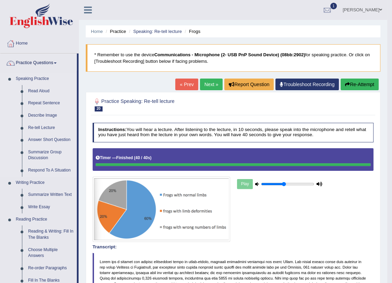
click at [43, 79] on link "Speaking Practice" at bounding box center [45, 79] width 64 height 12
click at [36, 78] on link "Speaking Practice" at bounding box center [45, 79] width 64 height 12
click at [36, 61] on link "Practice Questions" at bounding box center [38, 61] width 76 height 17
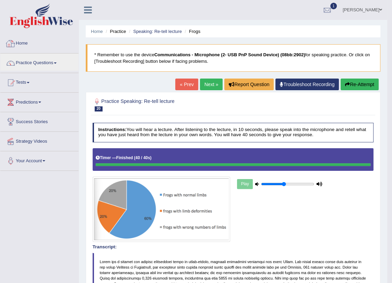
click at [24, 45] on link "Home" at bounding box center [39, 42] width 78 height 17
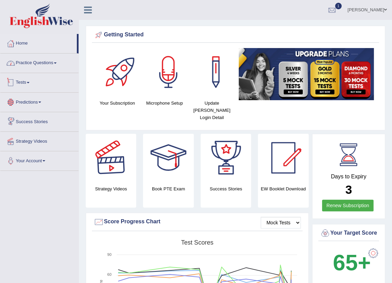
click at [44, 65] on link "Practice Questions" at bounding box center [39, 61] width 78 height 17
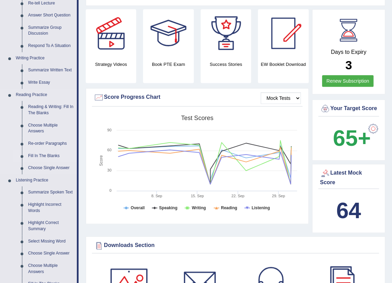
scroll to position [218, 0]
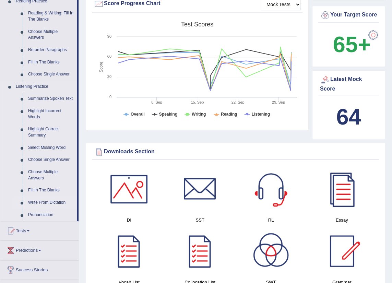
click at [60, 202] on link "Write From Dictation" at bounding box center [51, 202] width 52 height 12
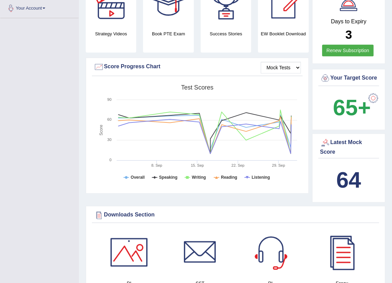
scroll to position [109, 0]
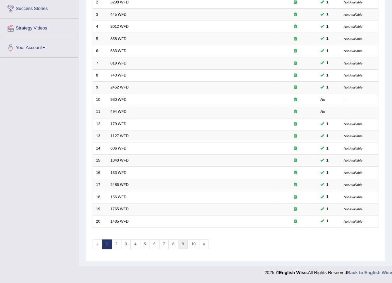
click at [179, 243] on link "9" at bounding box center [183, 244] width 10 height 10
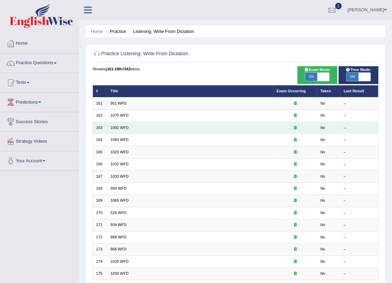
click at [119, 124] on td "1092 WFD" at bounding box center [190, 128] width 166 height 12
click at [124, 125] on link "1092 WFD" at bounding box center [119, 127] width 18 height 4
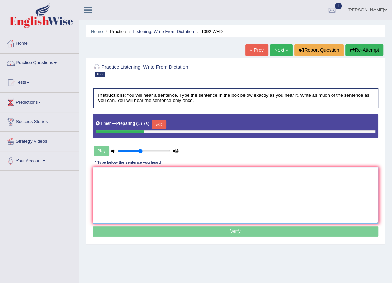
click at [184, 184] on textarea at bounding box center [236, 195] width 286 height 57
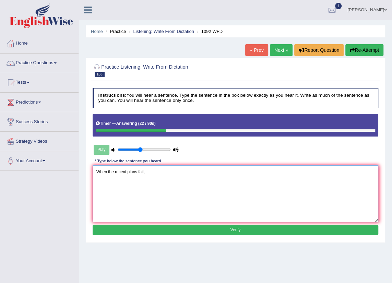
type textarea "When the recent plans fail,"
click at [180, 229] on button "Verify" at bounding box center [236, 230] width 286 height 10
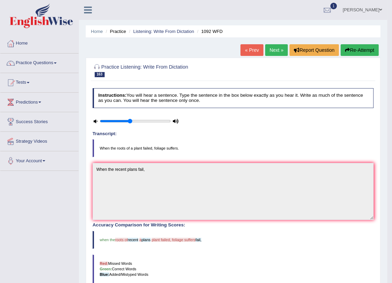
click at [358, 49] on button "Re-Attempt" at bounding box center [359, 50] width 38 height 12
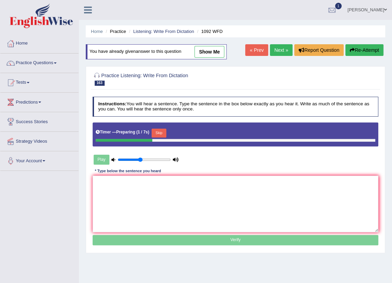
click at [159, 130] on button "Skip" at bounding box center [158, 132] width 15 height 9
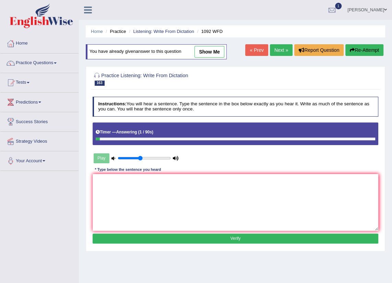
click at [277, 49] on link "Next »" at bounding box center [281, 50] width 23 height 12
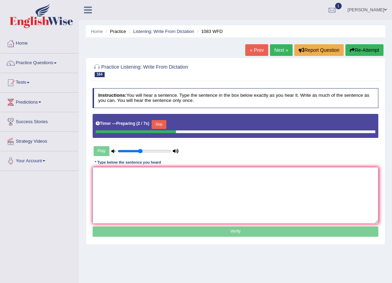
click at [206, 214] on textarea at bounding box center [236, 195] width 286 height 57
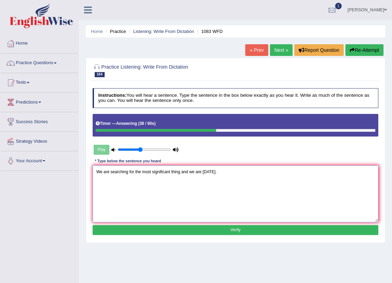
type textarea "We are searching for the most significant thing and we are today."
click at [194, 227] on button "Verify" at bounding box center [236, 230] width 286 height 10
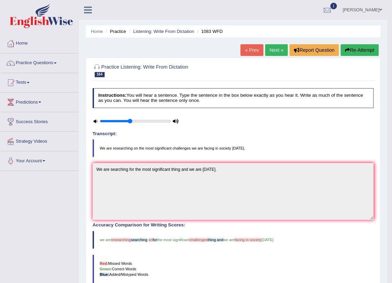
click at [274, 48] on link "Next »" at bounding box center [276, 50] width 23 height 12
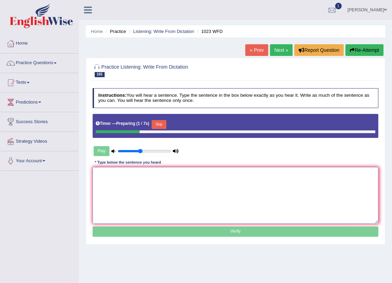
click at [269, 172] on textarea at bounding box center [236, 195] width 286 height 57
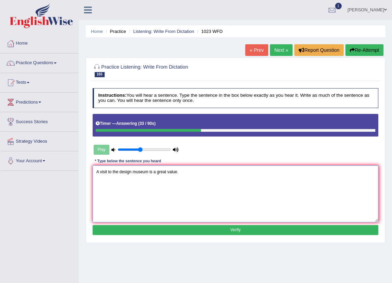
type textarea "A visit to the design museum is a great value."
click at [273, 227] on button "Verify" at bounding box center [236, 230] width 286 height 10
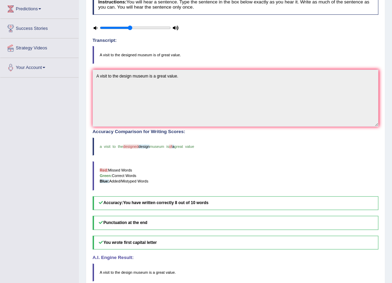
scroll to position [31, 0]
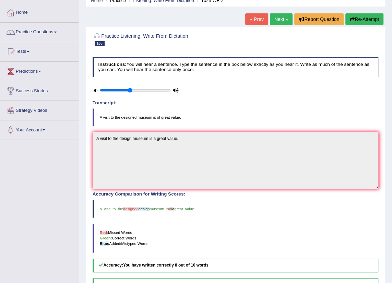
click at [277, 22] on link "Next »" at bounding box center [281, 19] width 23 height 12
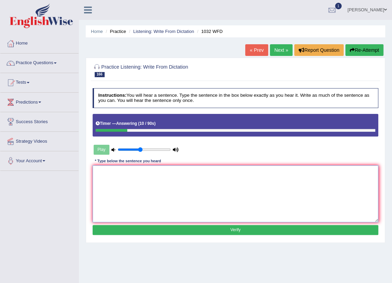
click at [325, 183] on textarea at bounding box center [236, 193] width 286 height 57
type textarea "The digital cameras have some advantages for films."
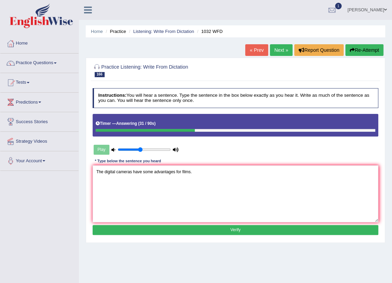
click at [287, 226] on button "Verify" at bounding box center [236, 230] width 286 height 10
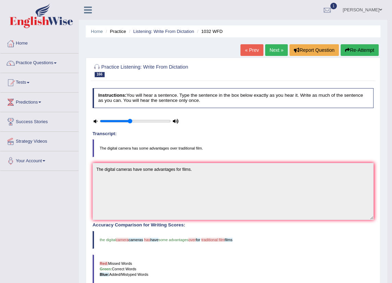
click at [279, 46] on link "Next »" at bounding box center [276, 50] width 23 height 12
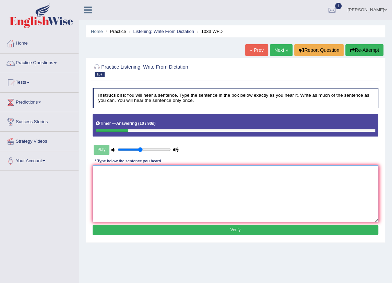
click at [245, 185] on textarea at bounding box center [236, 193] width 286 height 57
type textarea "Critical thinking is one part of the broad education."
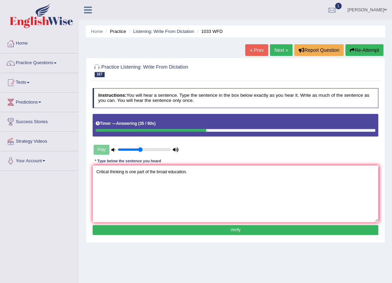
click at [201, 227] on button "Verify" at bounding box center [236, 230] width 286 height 10
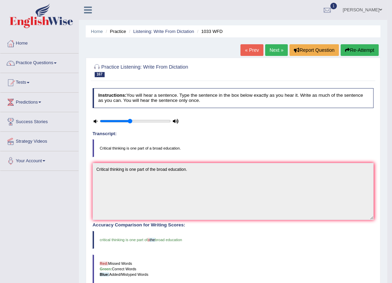
click at [282, 46] on link "Next »" at bounding box center [276, 50] width 23 height 12
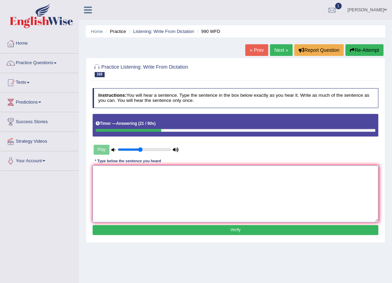
click at [233, 169] on textarea at bounding box center [236, 193] width 286 height 57
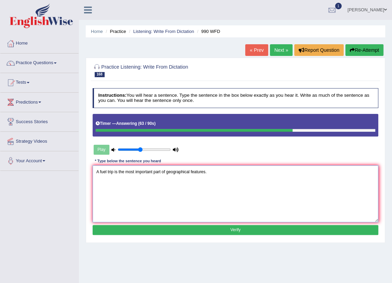
type textarea "A fuel trip is the most important part of geographical features."
click at [248, 232] on button "Verify" at bounding box center [236, 230] width 286 height 10
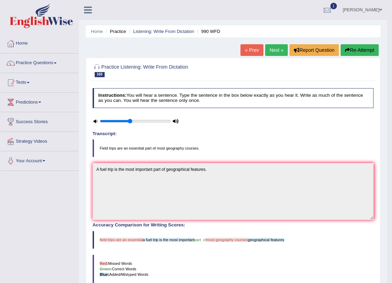
click at [363, 49] on button "Re-Attempt" at bounding box center [359, 50] width 38 height 12
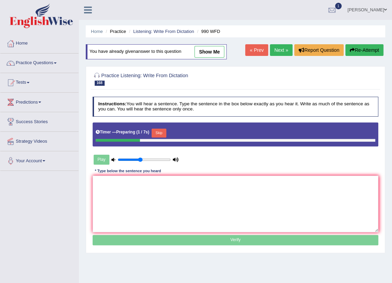
click at [157, 132] on button "Skip" at bounding box center [158, 132] width 15 height 9
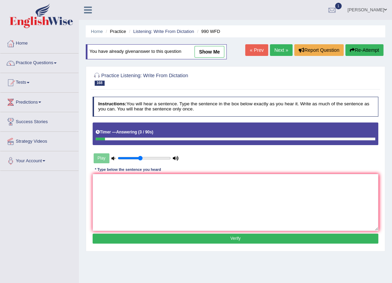
drag, startPoint x: 368, startPoint y: 51, endPoint x: 368, endPoint y: 48, distance: 3.8
click at [368, 48] on button "Re-Attempt" at bounding box center [364, 50] width 38 height 12
click at [256, 236] on button "Verify" at bounding box center [236, 238] width 286 height 10
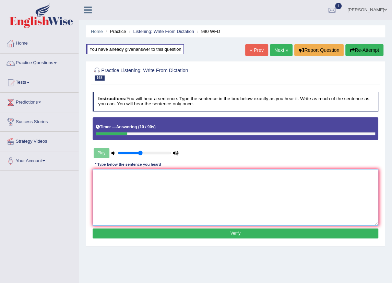
click at [168, 185] on textarea at bounding box center [236, 197] width 286 height 57
type textarea "j"
click at [279, 233] on button "Verify" at bounding box center [236, 233] width 286 height 10
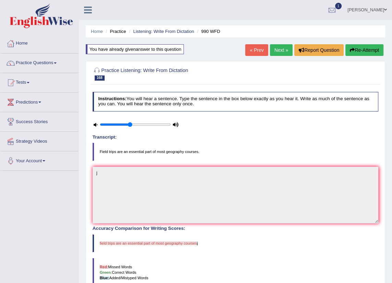
click at [276, 51] on link "Next »" at bounding box center [281, 50] width 23 height 12
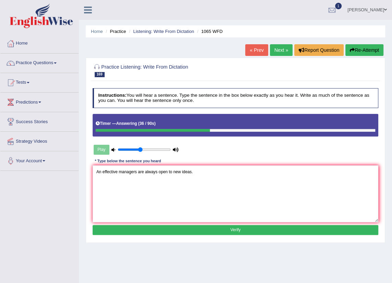
type textarea "An effective managers are always open to new ideas."
click at [195, 225] on button "Verify" at bounding box center [236, 230] width 286 height 10
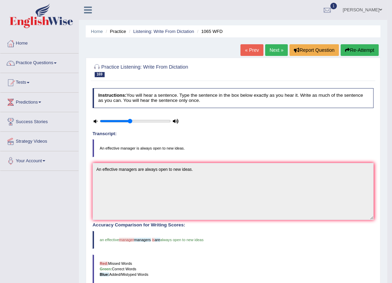
click at [279, 52] on link "Next »" at bounding box center [276, 50] width 23 height 12
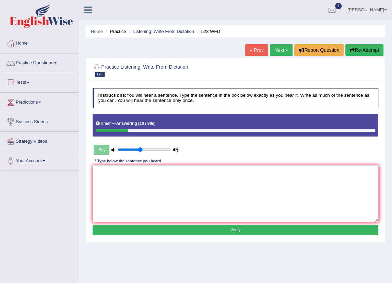
scroll to position [31, 0]
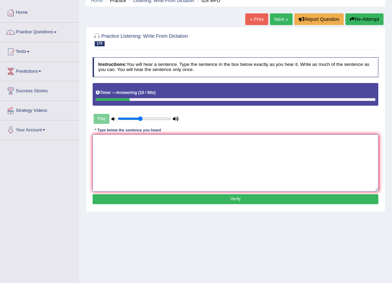
click at [340, 139] on textarea at bounding box center [236, 162] width 286 height 57
type textarea "Currently, the growth of the economy is unpredictable."
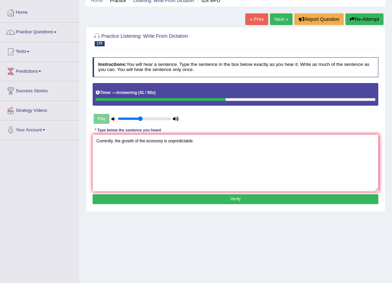
click at [245, 198] on button "Verify" at bounding box center [236, 199] width 286 height 10
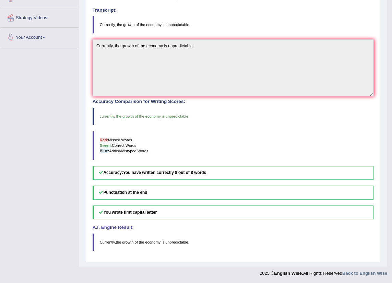
scroll to position [0, 0]
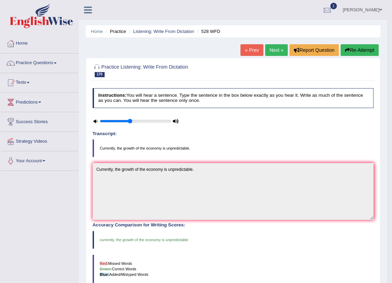
click at [270, 50] on link "Next »" at bounding box center [276, 50] width 23 height 12
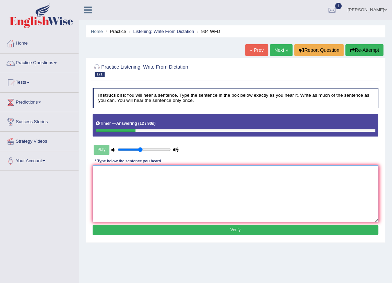
click at [257, 179] on textarea at bounding box center [236, 193] width 286 height 57
type textarea "Studying medicine allows a wide range of opportunities."
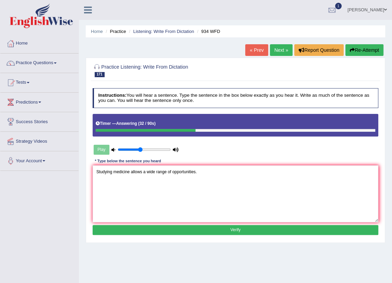
click at [252, 232] on button "Verify" at bounding box center [236, 230] width 286 height 10
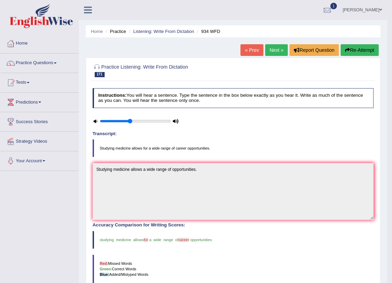
click at [279, 47] on link "Next »" at bounding box center [276, 50] width 23 height 12
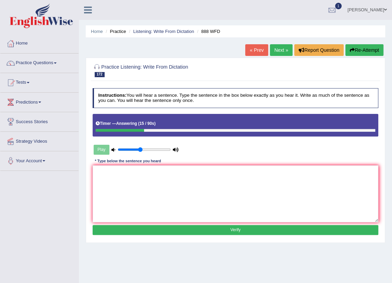
click at [89, 180] on div "Practice Listening: Write From Dictation 172 888 WFD Instructions: You will hea…" at bounding box center [235, 150] width 299 height 185
click at [95, 186] on textarea at bounding box center [236, 193] width 286 height 57
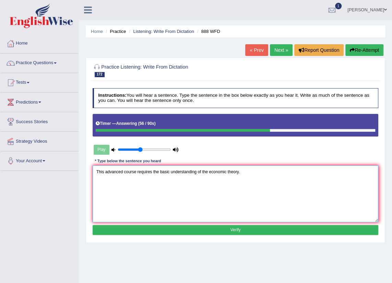
type textarea "This advanced course requires the basic understanding of the economic theory."
click at [137, 232] on button "Verify" at bounding box center [236, 230] width 286 height 10
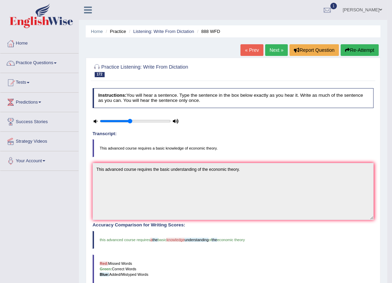
click at [274, 48] on link "Next »" at bounding box center [276, 50] width 23 height 12
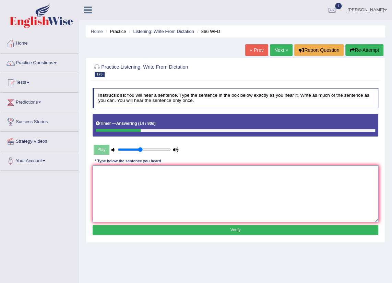
click at [283, 199] on textarea at bounding box center [236, 193] width 286 height 57
type textarea "Air pollution is a serious problem all over the world."
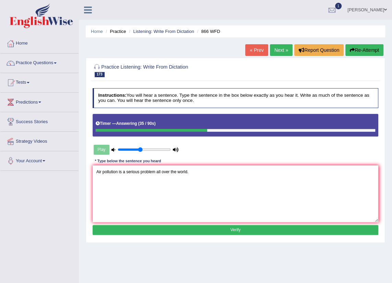
click at [149, 230] on button "Verify" at bounding box center [236, 230] width 286 height 10
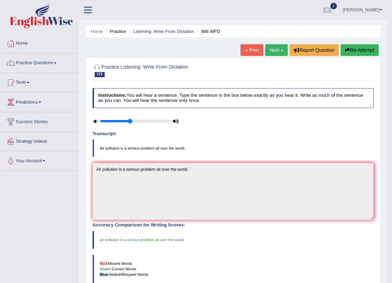
click at [273, 49] on link "Next »" at bounding box center [276, 50] width 23 height 12
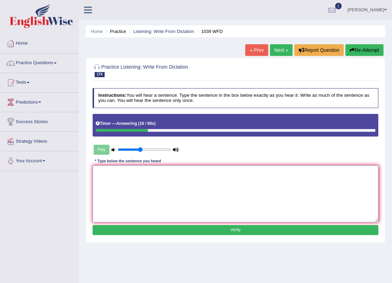
click at [292, 187] on textarea at bounding box center [236, 193] width 286 height 57
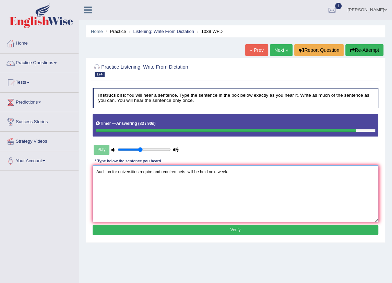
type textarea "Audition for universities require and requiremnets will be held next week."
click at [171, 230] on button "Verify" at bounding box center [236, 230] width 286 height 10
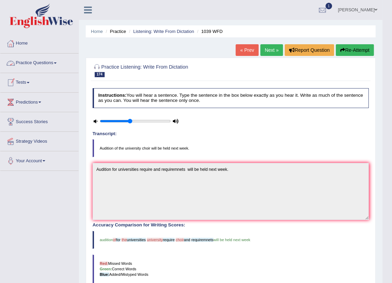
click at [38, 65] on link "Practice Questions" at bounding box center [39, 61] width 78 height 17
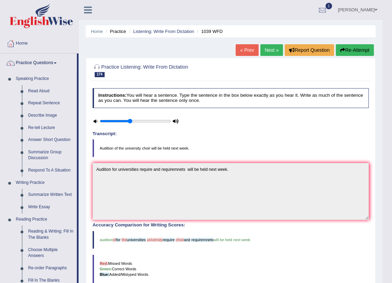
click at [228, 144] on blockquote "Audition of the university choir will be held next week." at bounding box center [231, 148] width 276 height 18
click at [52, 66] on link "Practice Questions" at bounding box center [38, 61] width 76 height 17
